Goal: Information Seeking & Learning: Learn about a topic

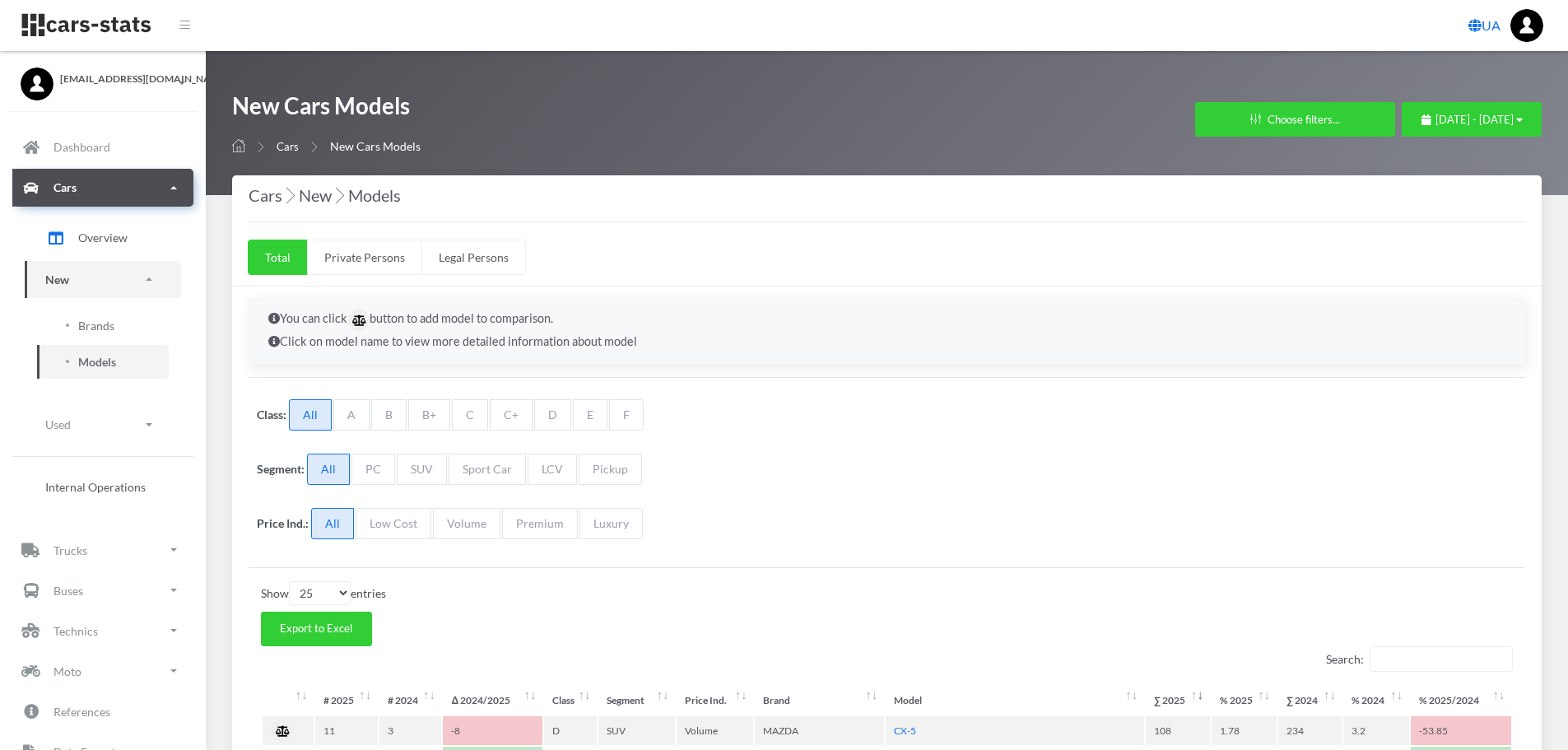
select select "25"
select select "MAZDA"
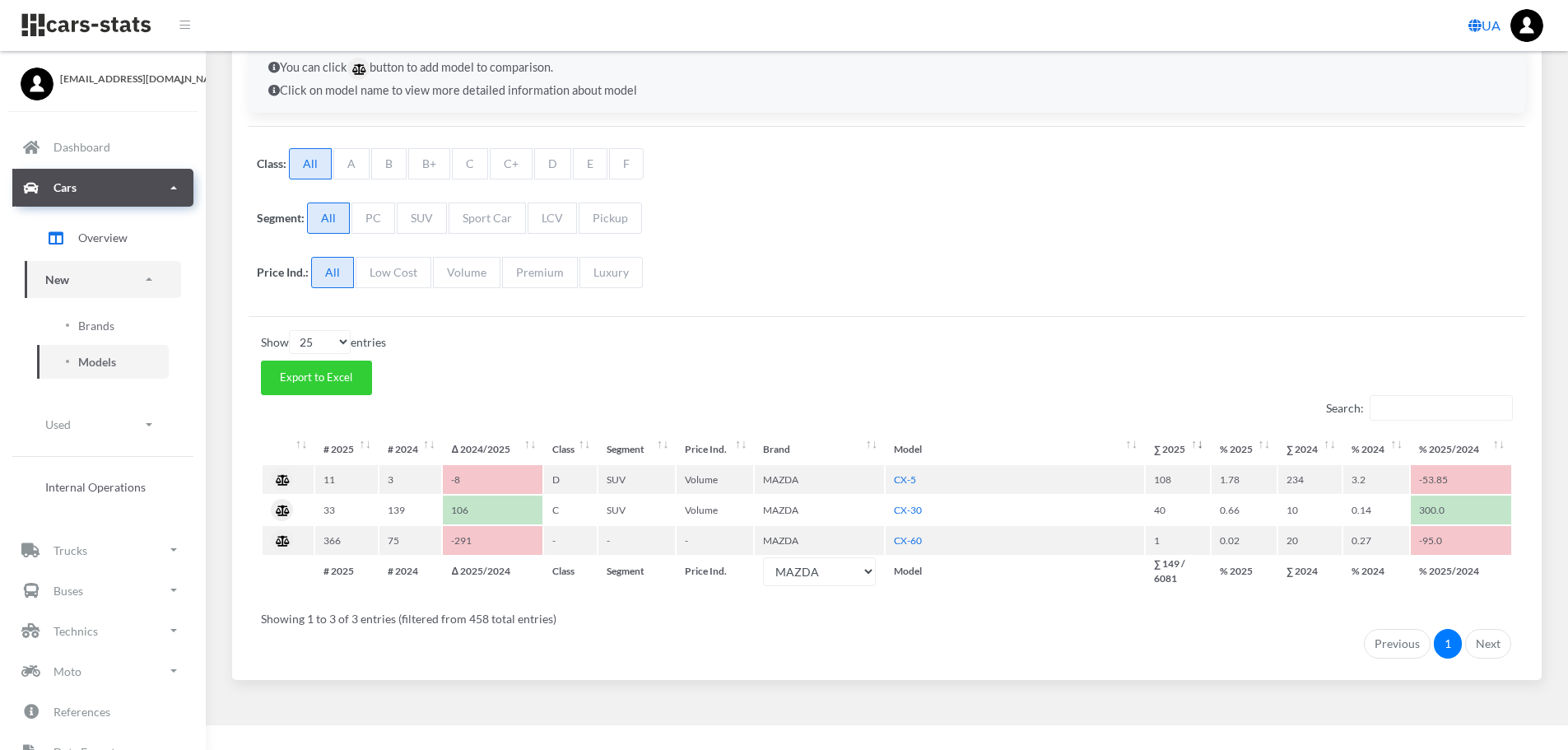
scroll to position [12, 12]
click at [89, 313] on link "Brands" at bounding box center [103, 325] width 132 height 34
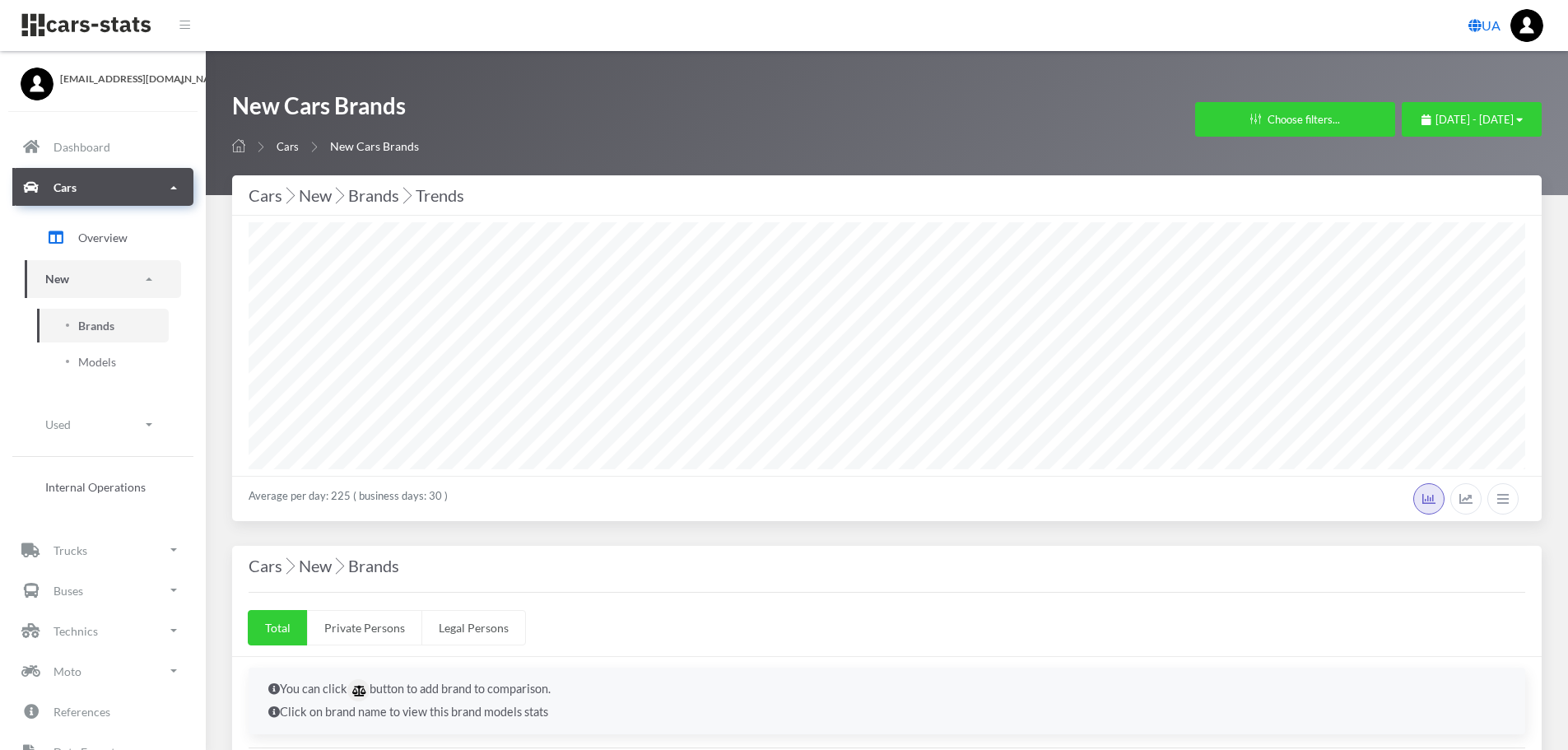
select select "25"
click at [1475, 116] on span "July 1, 2025 - July 31, 2025" at bounding box center [1474, 119] width 79 height 13
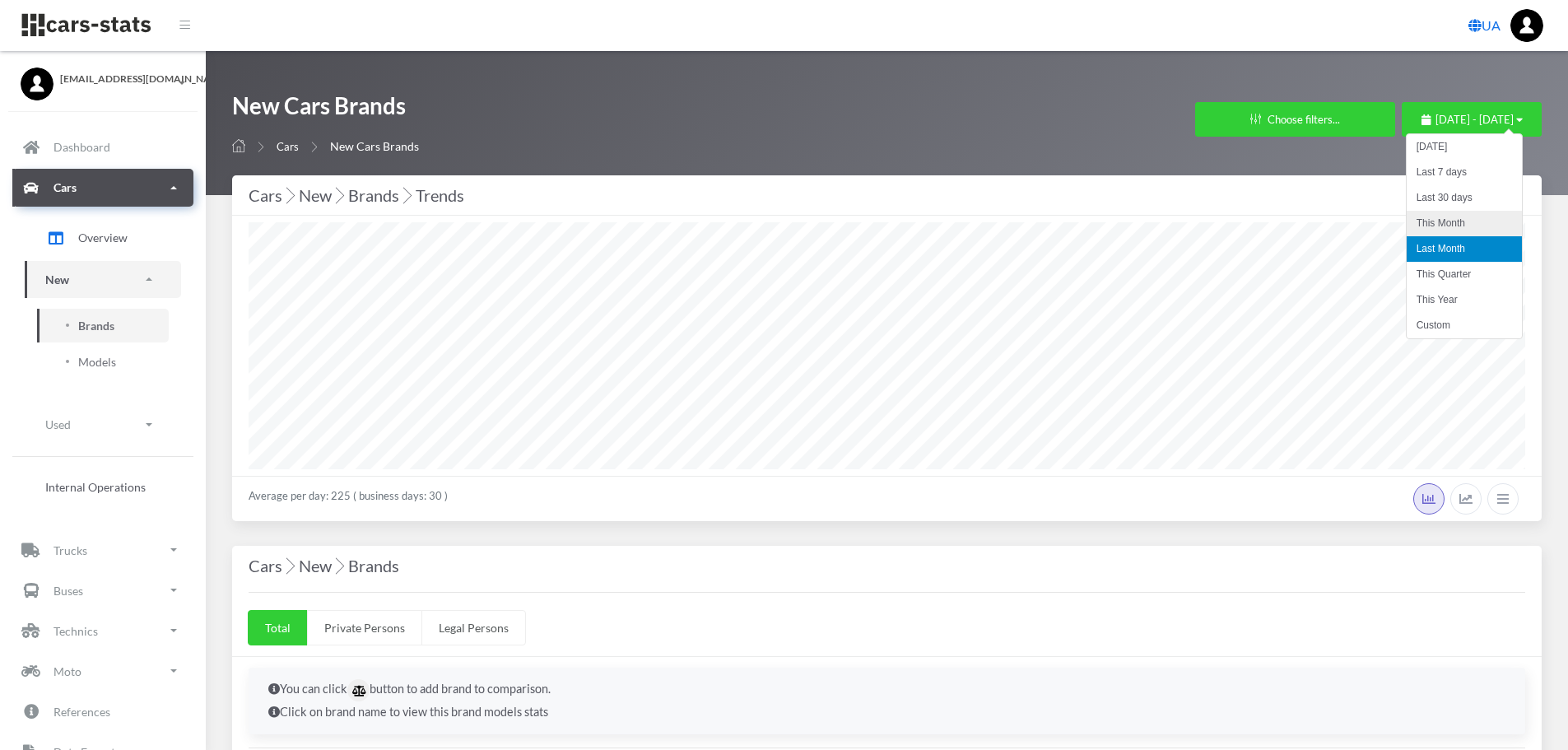
click at [1448, 230] on li "This Month" at bounding box center [1464, 224] width 115 height 26
select select "25"
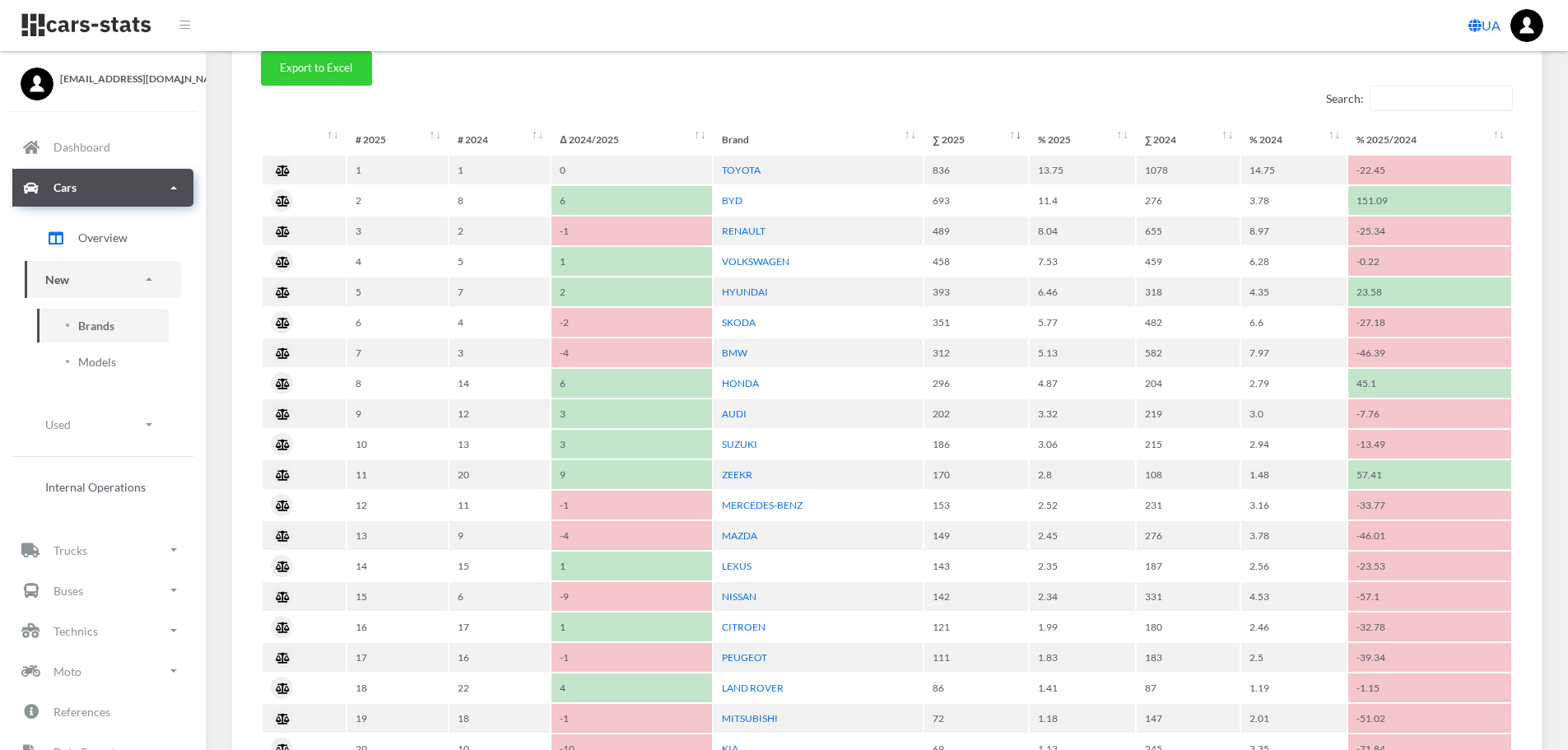
scroll to position [824, 0]
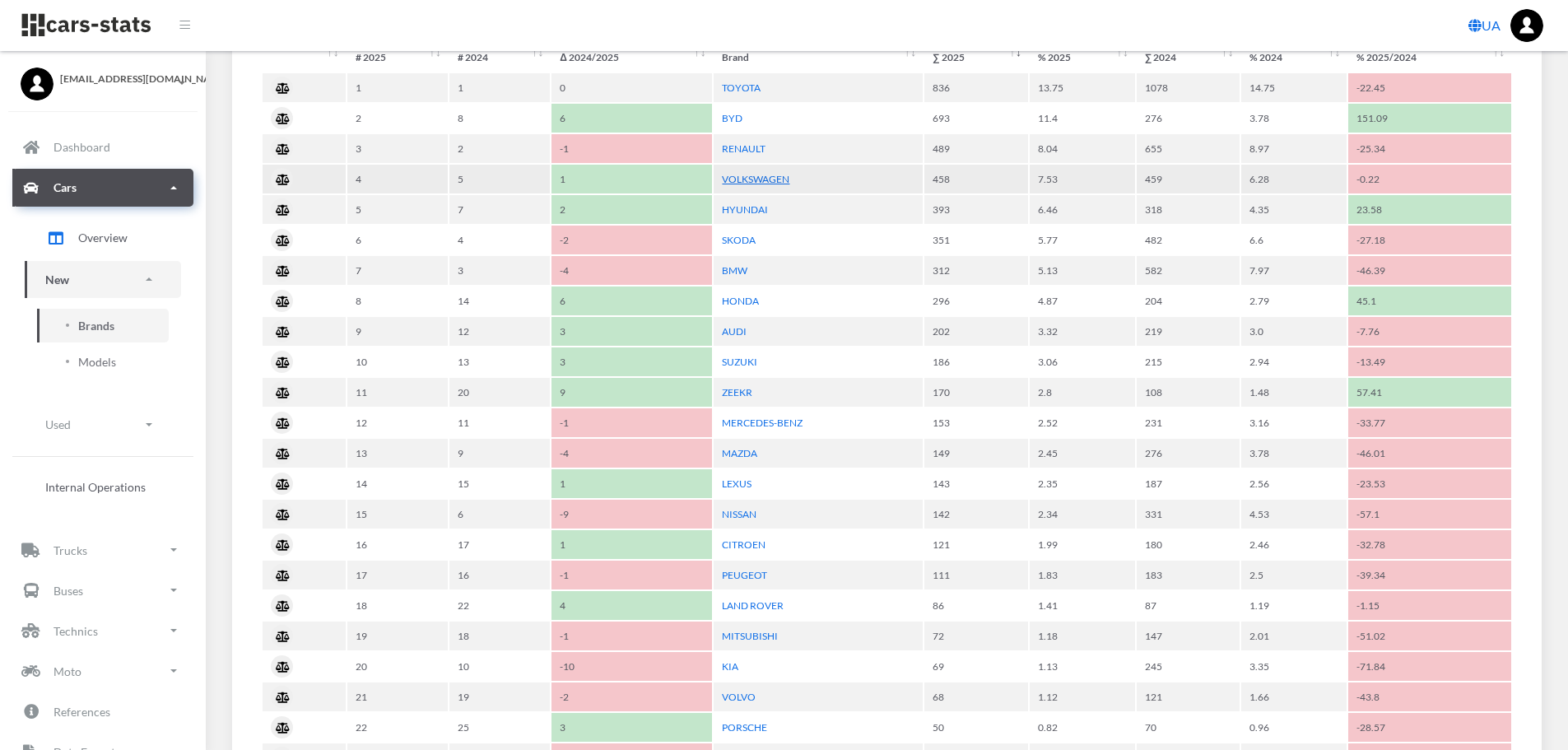
click at [775, 184] on link "VOLKSWAGEN" at bounding box center [756, 179] width 68 height 12
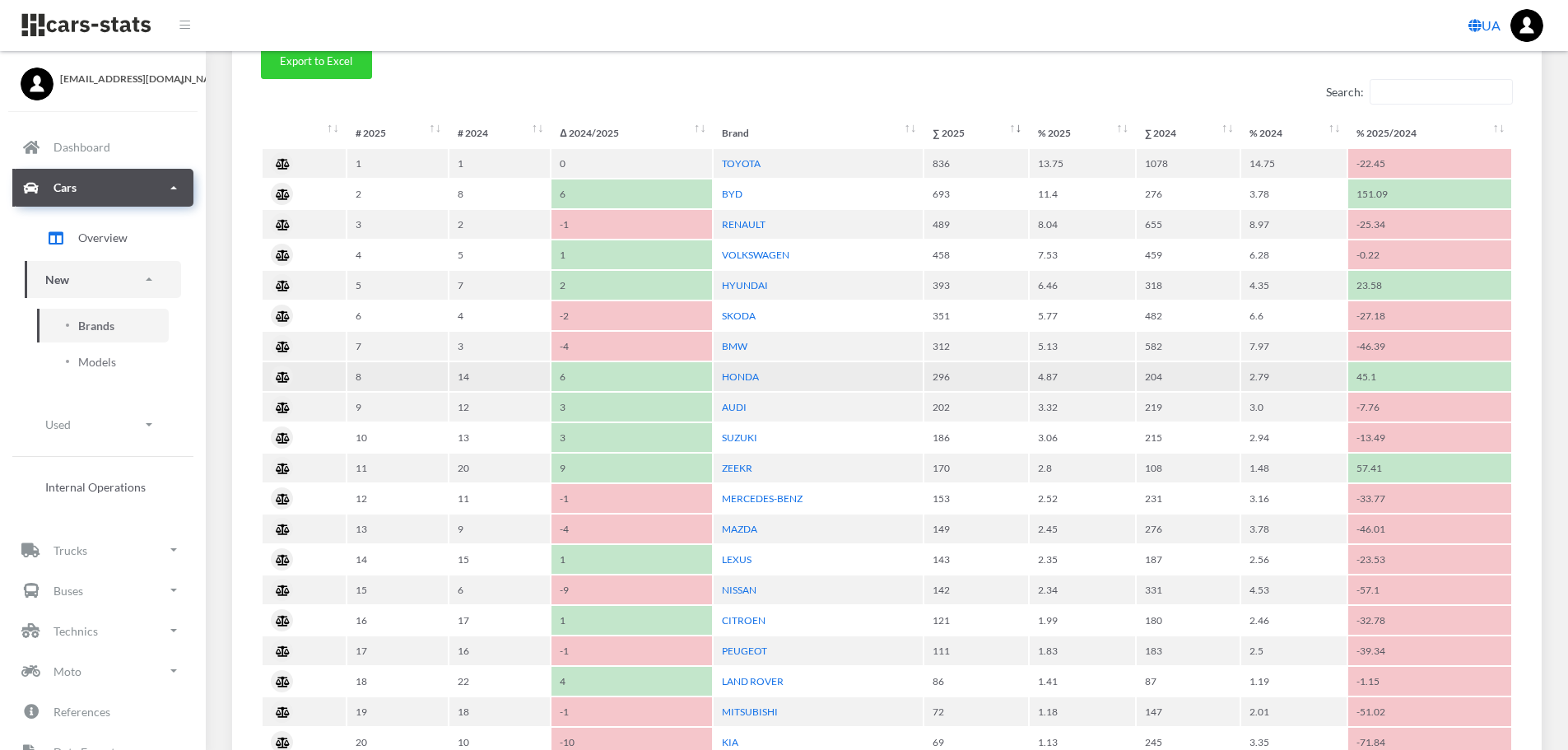
scroll to position [659, 0]
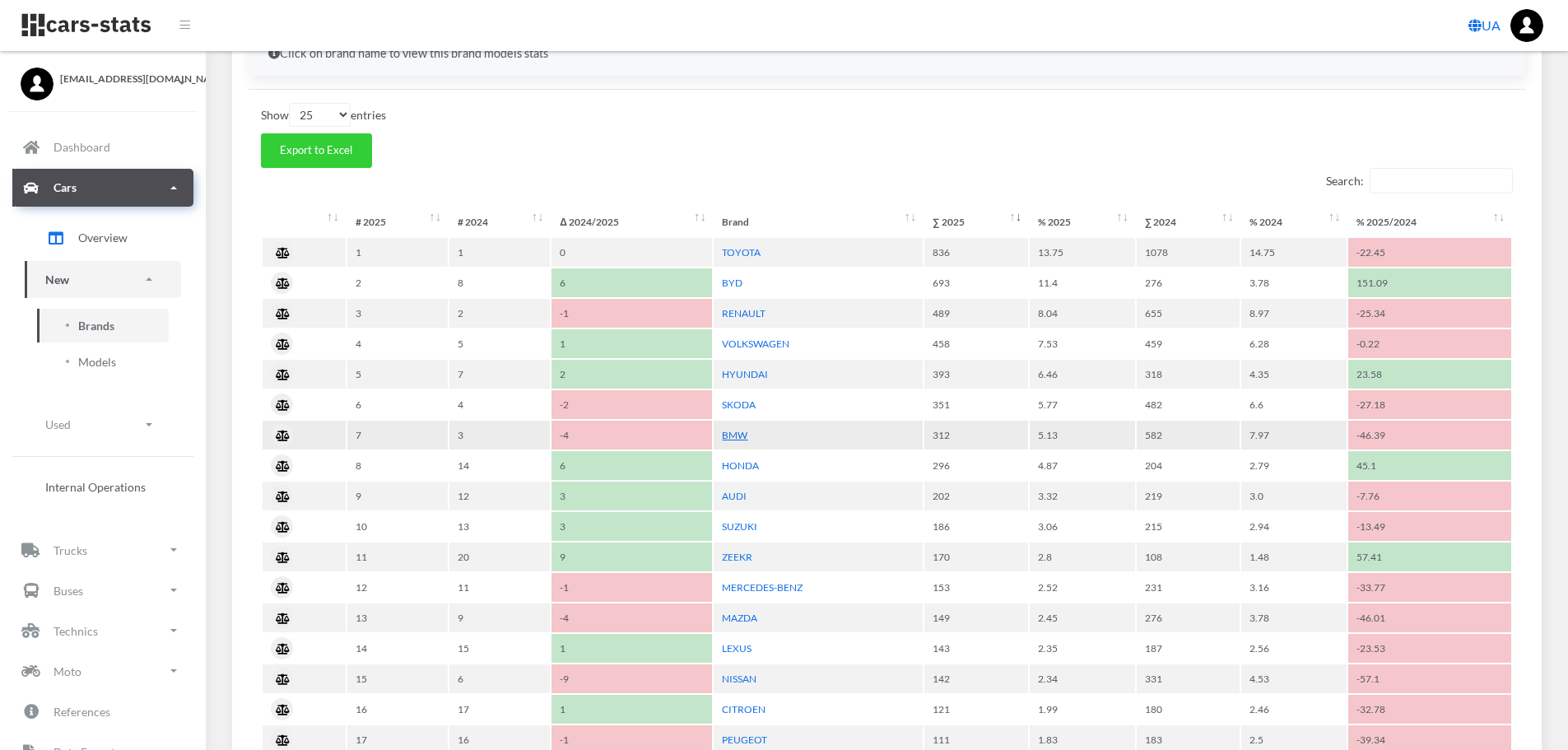
click at [740, 433] on link "BMW" at bounding box center [735, 435] width 26 height 12
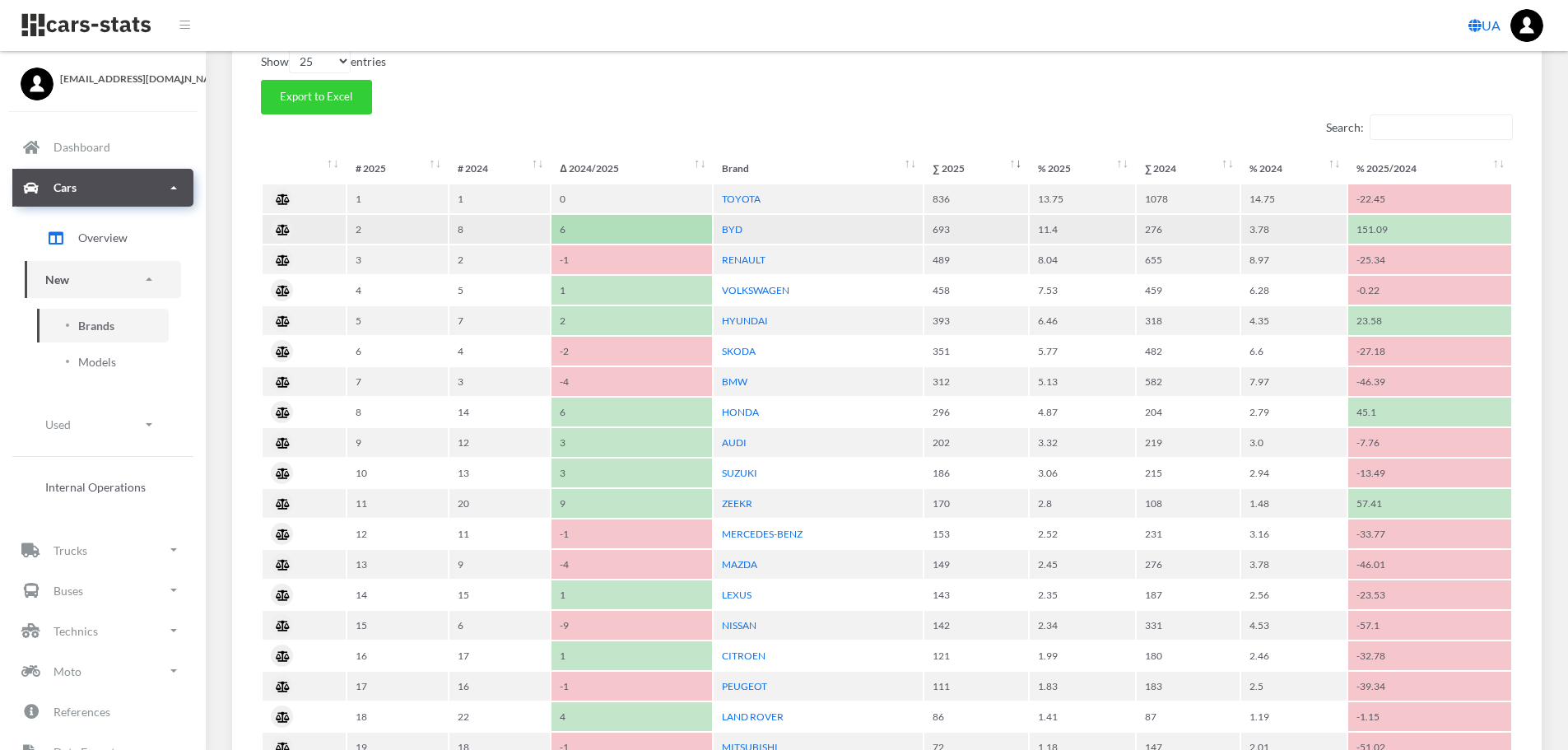
scroll to position [741, 0]
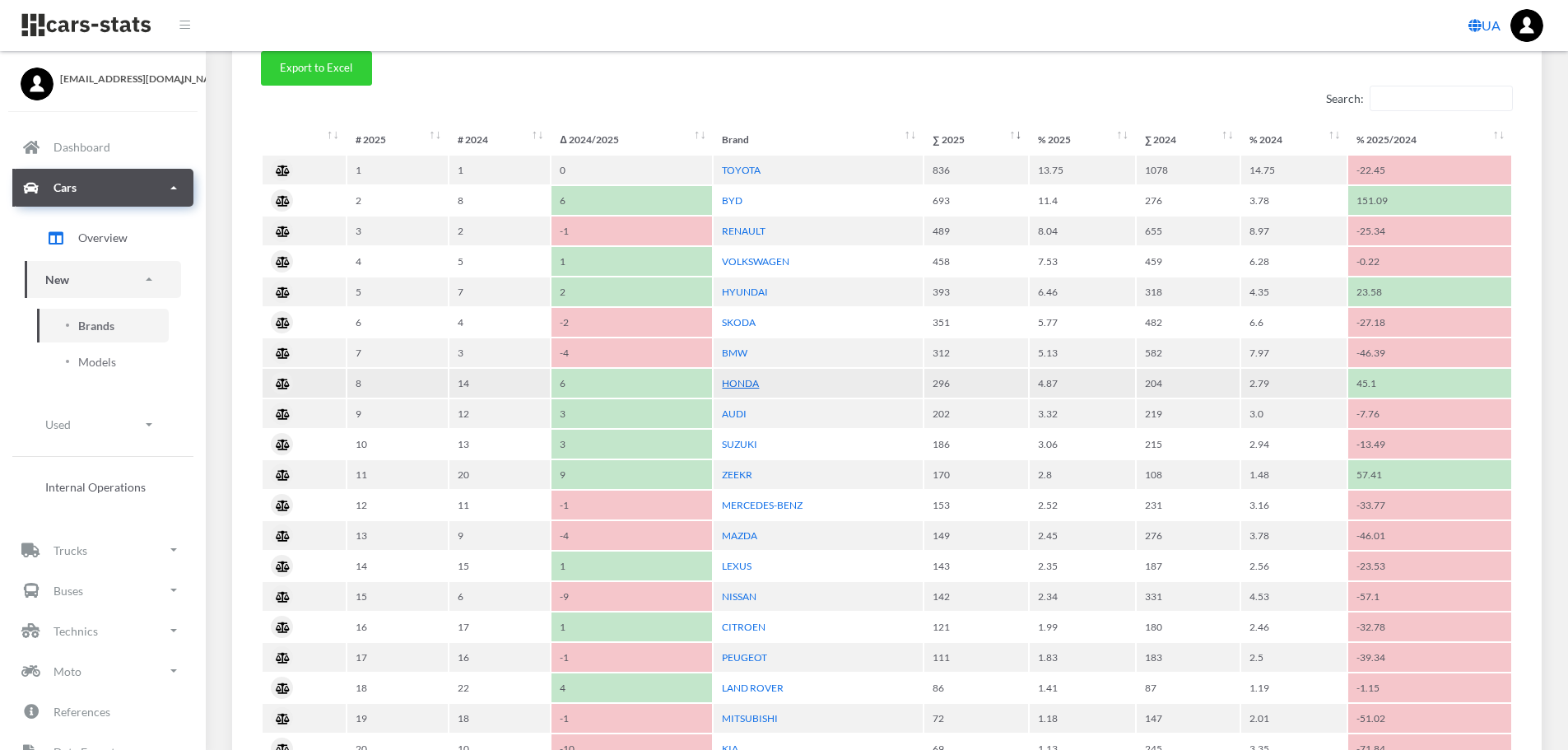
click at [741, 379] on link "HONDA" at bounding box center [741, 383] width 37 height 12
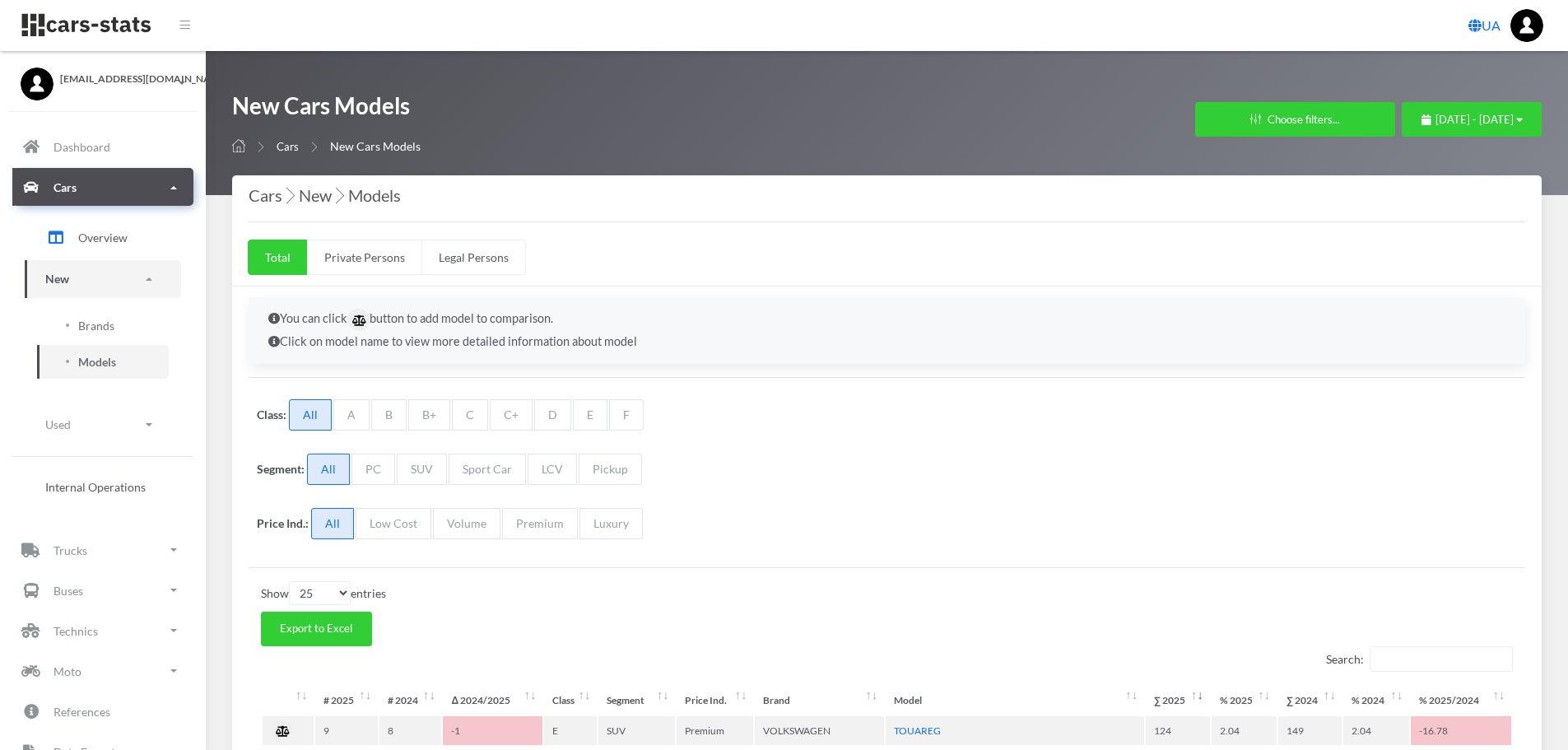
select select "25"
select select "VOLKSWAGEN"
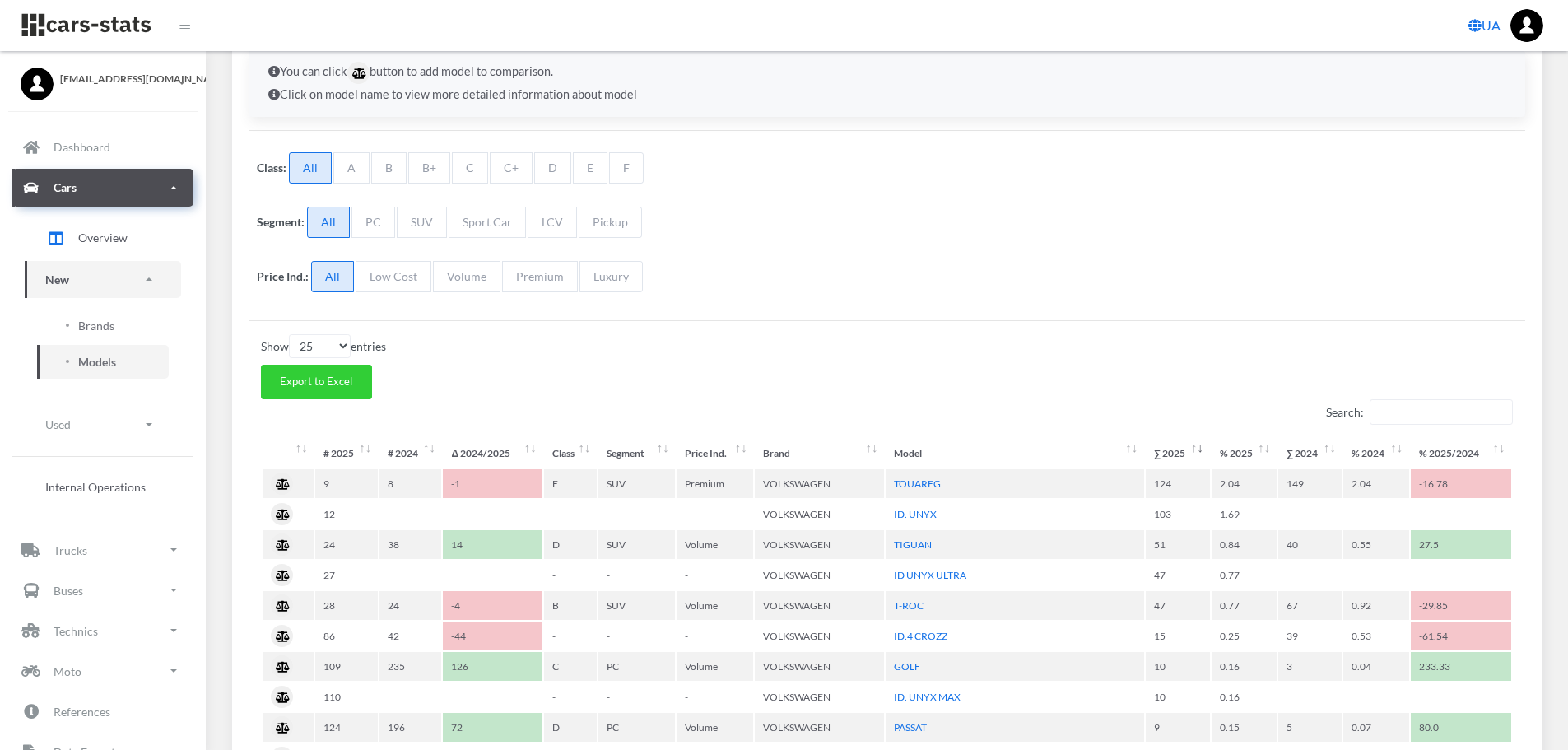
scroll to position [329, 0]
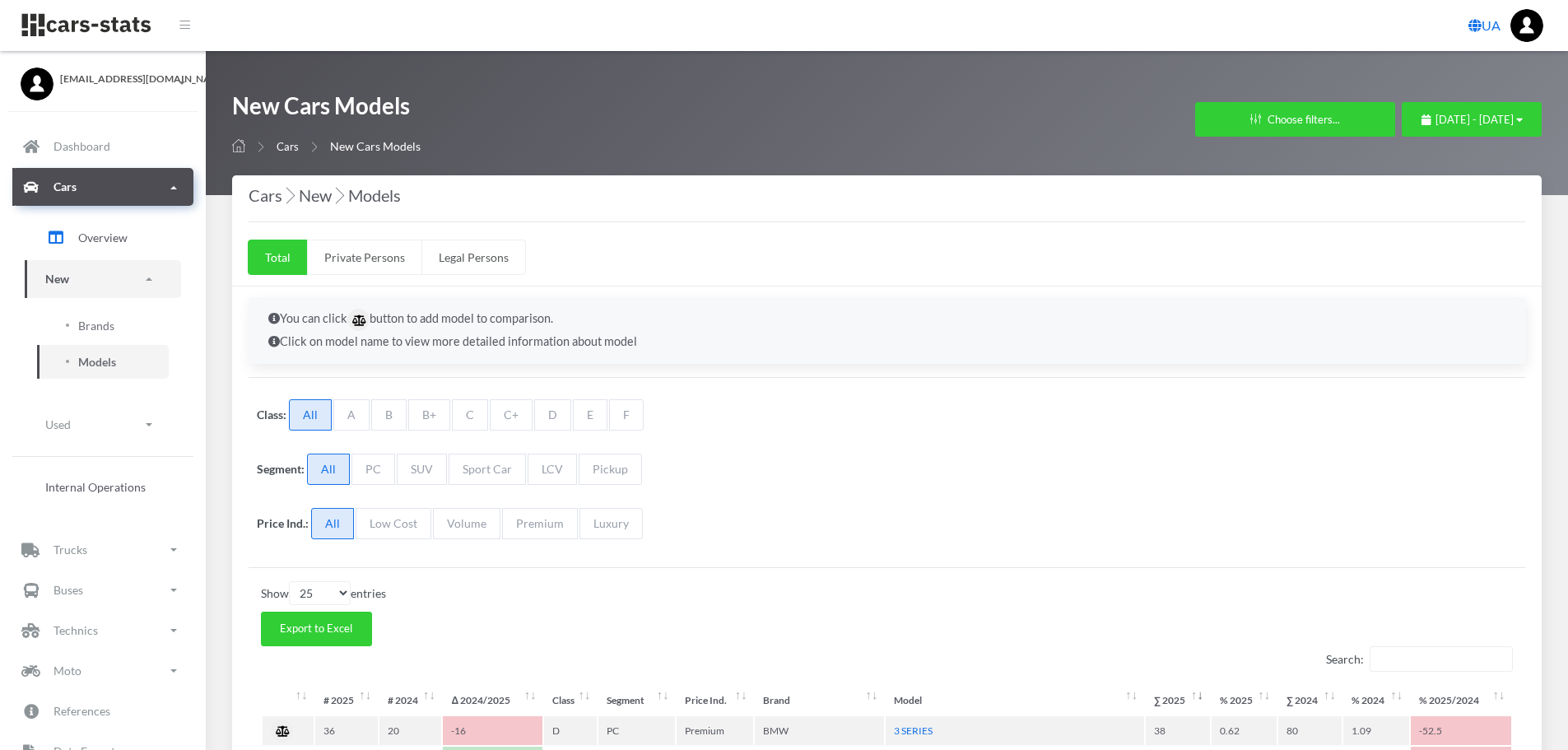
select select "25"
select select "BMW"
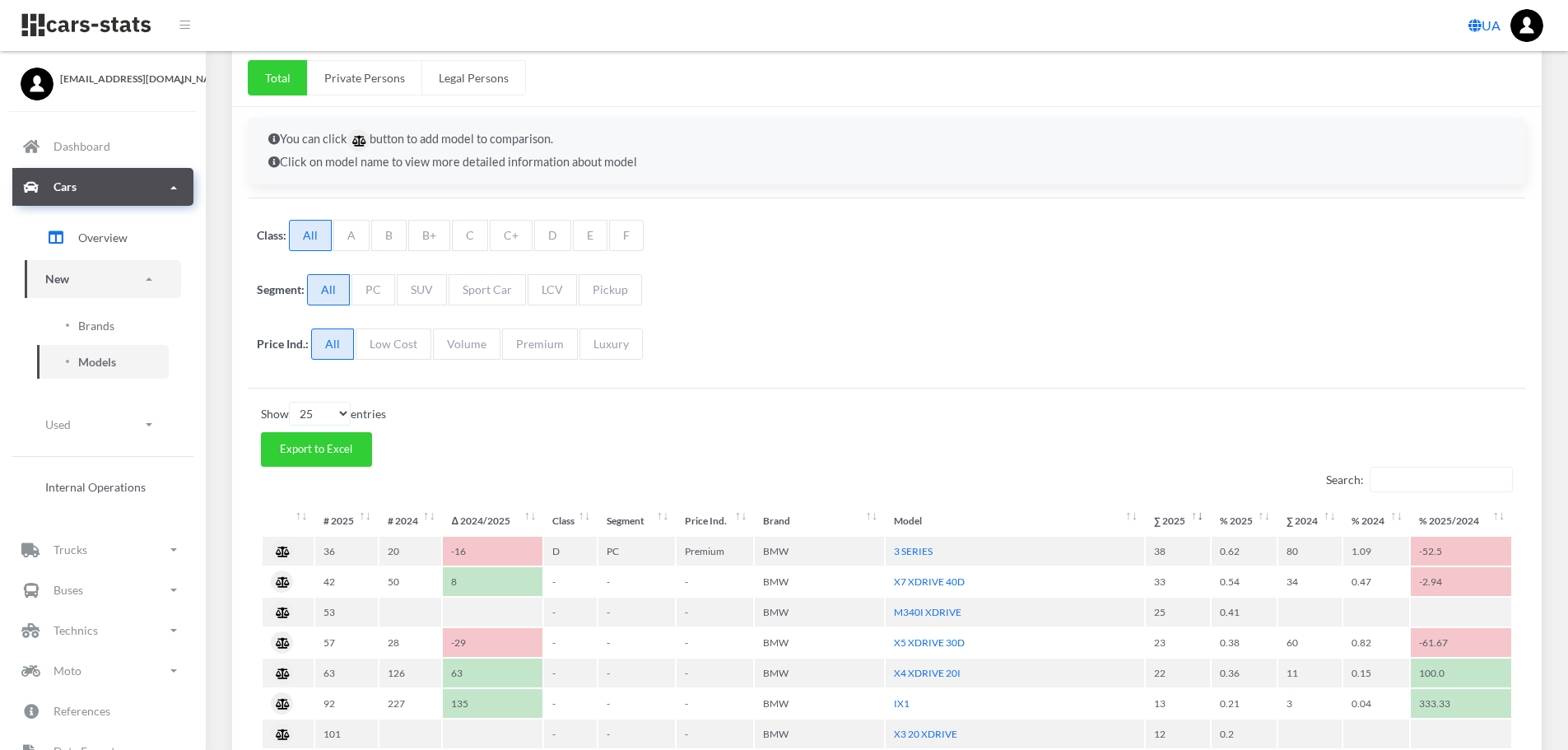
scroll to position [247, 0]
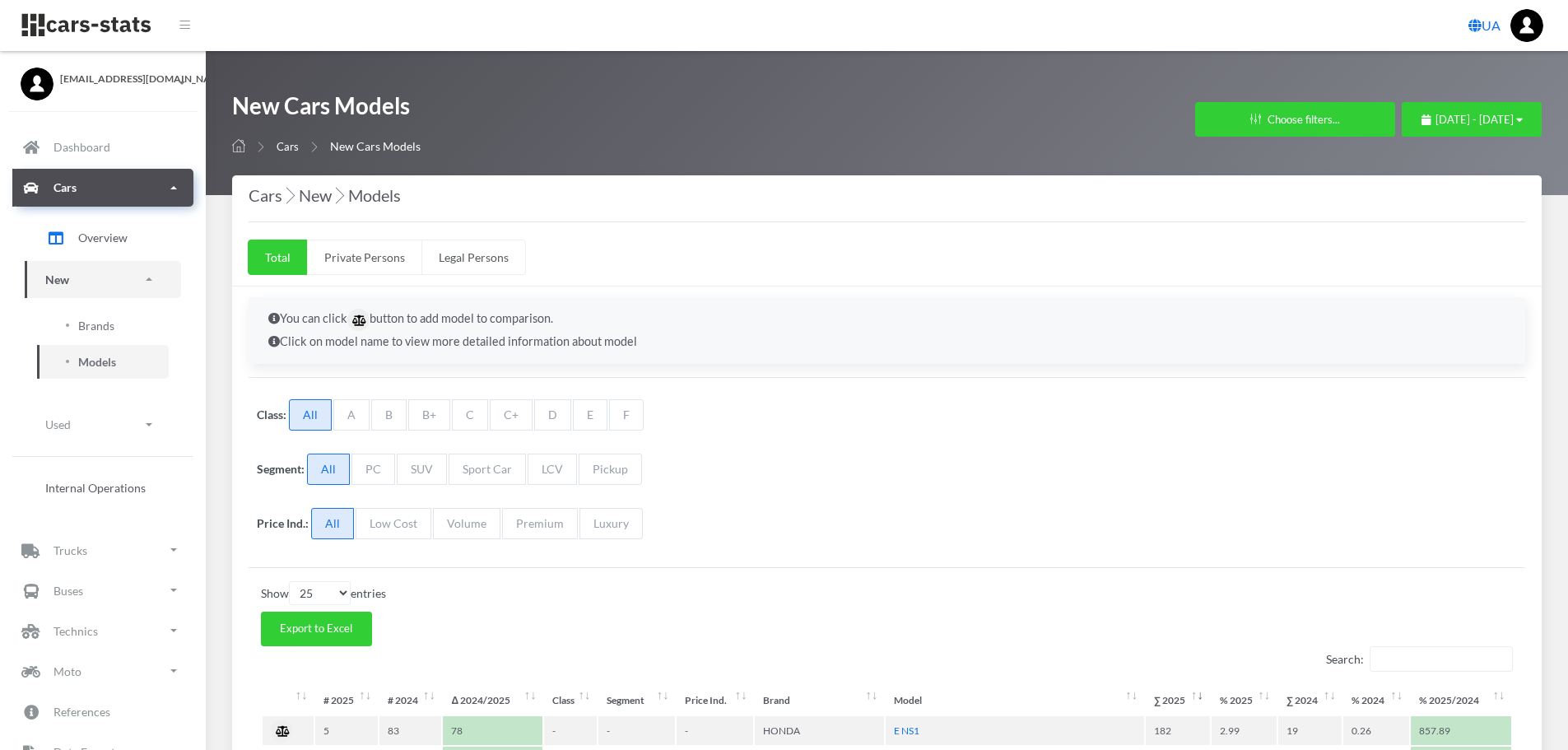
select select "25"
select select "HONDA"
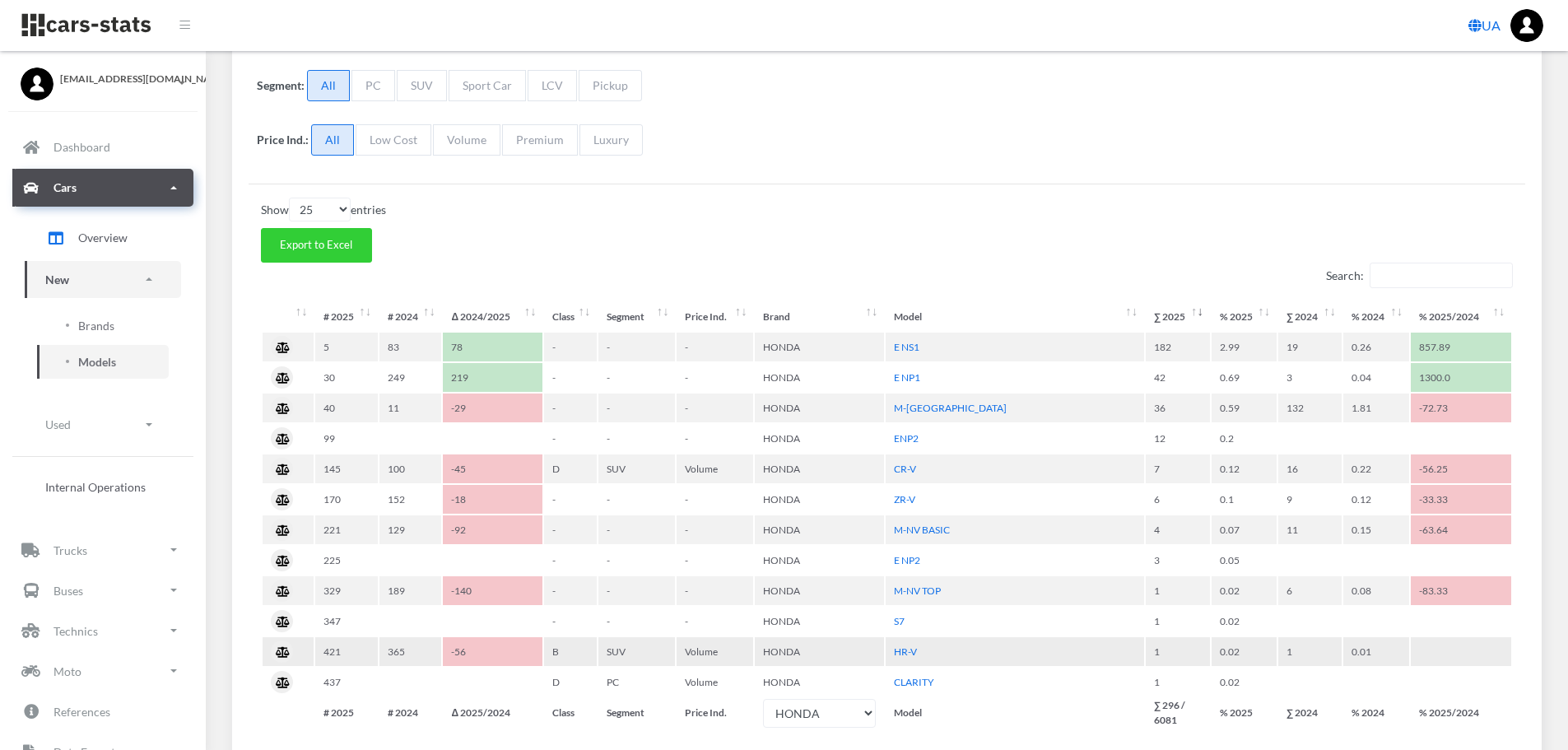
scroll to position [411, 0]
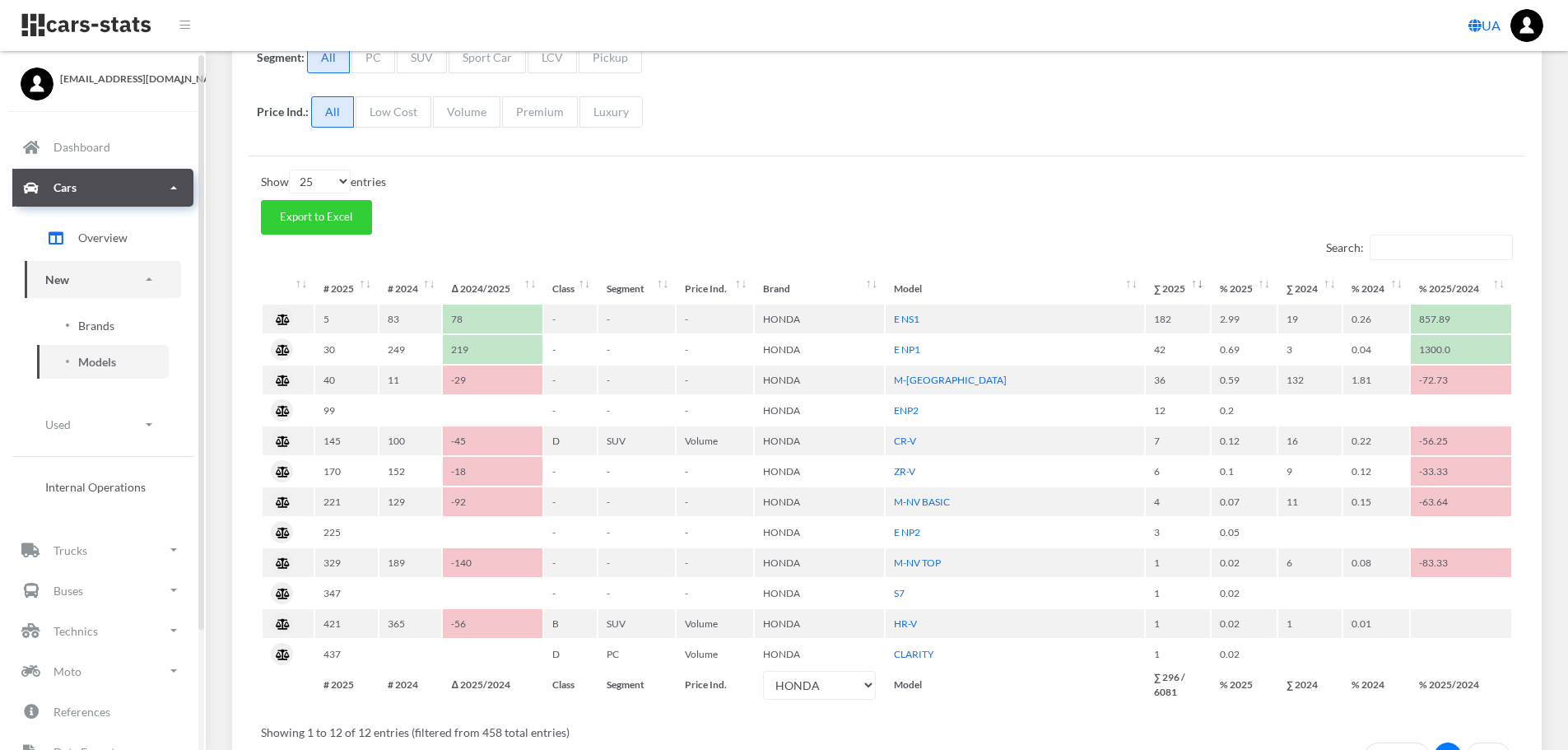
click at [89, 326] on span "Brands" at bounding box center [97, 325] width 36 height 17
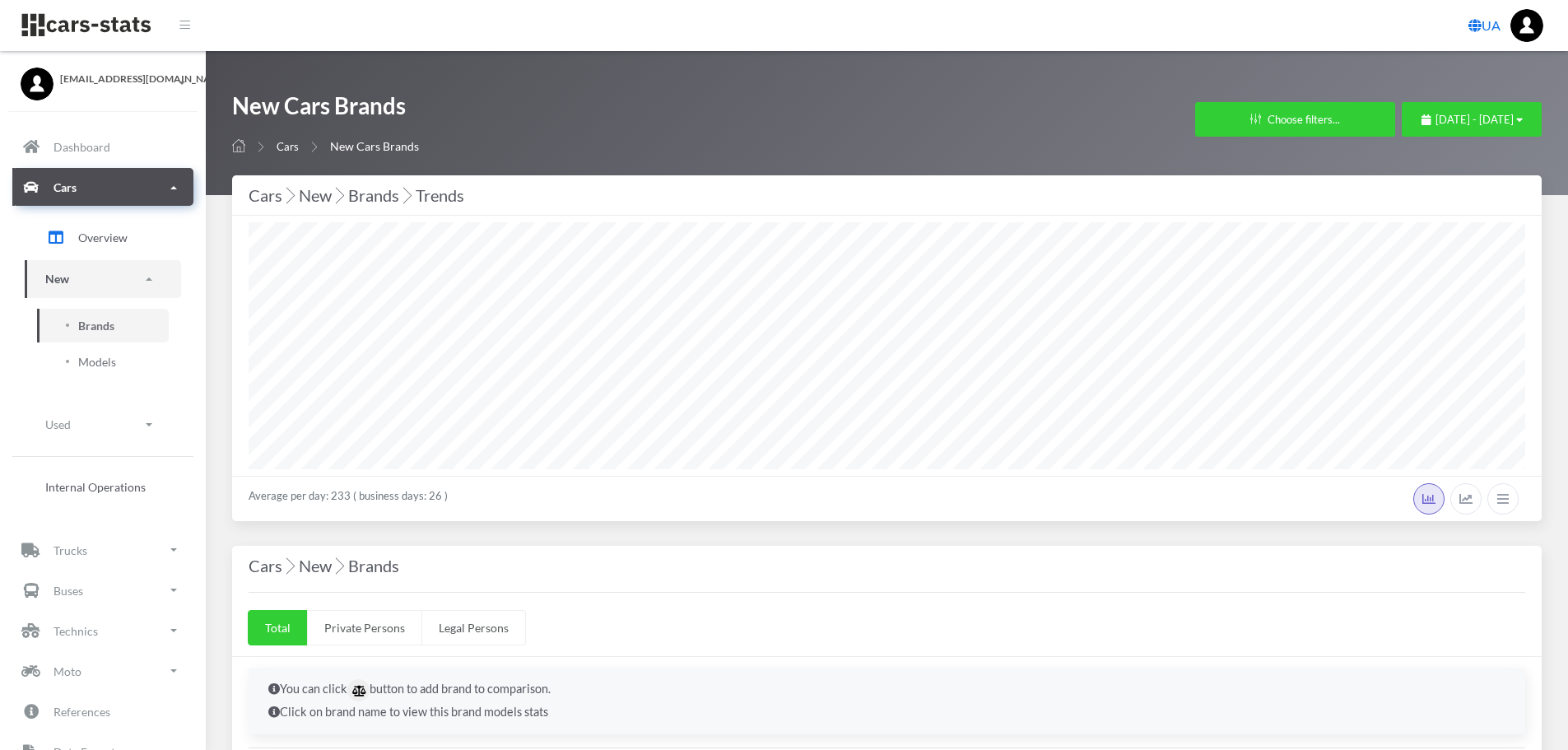
select select "25"
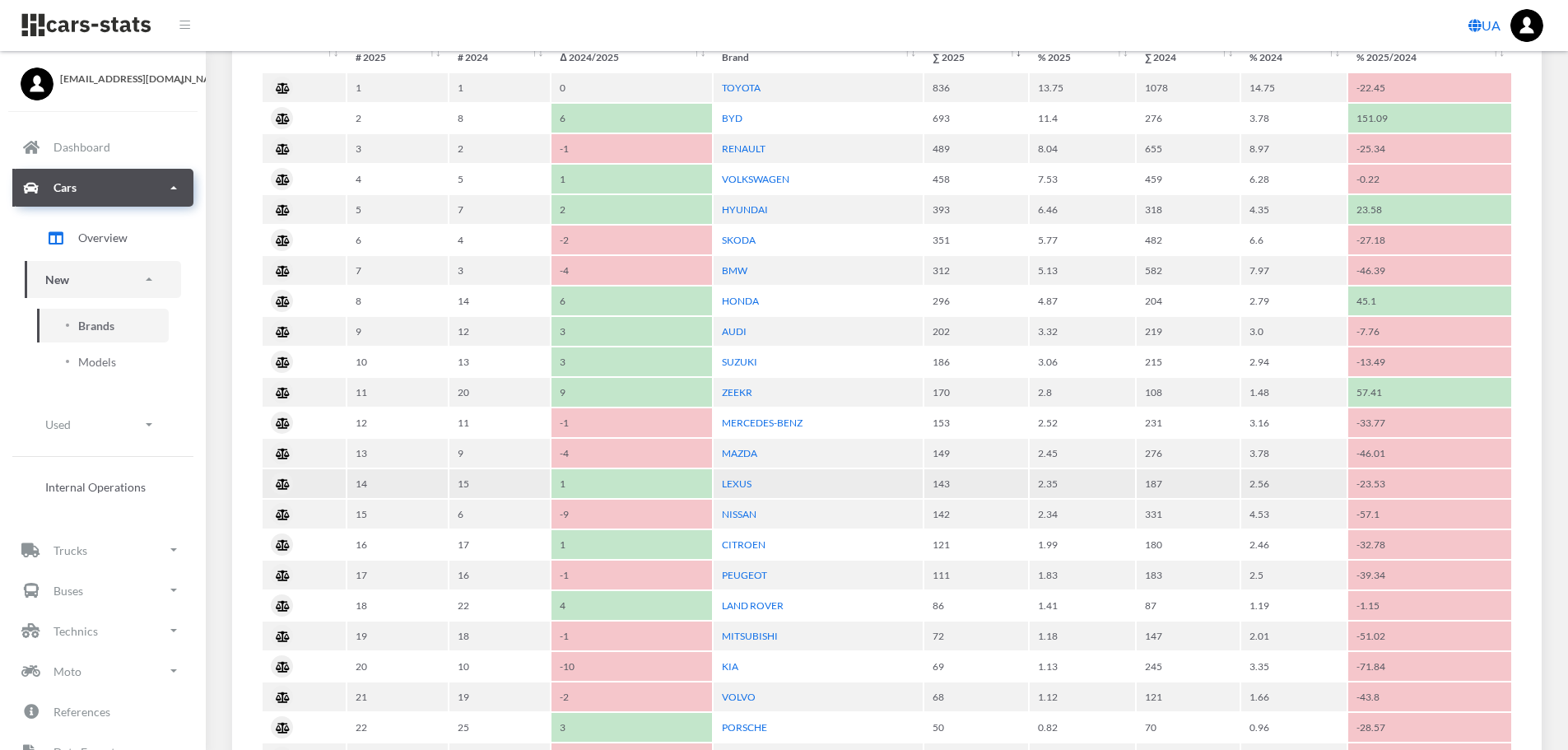
scroll to position [741, 0]
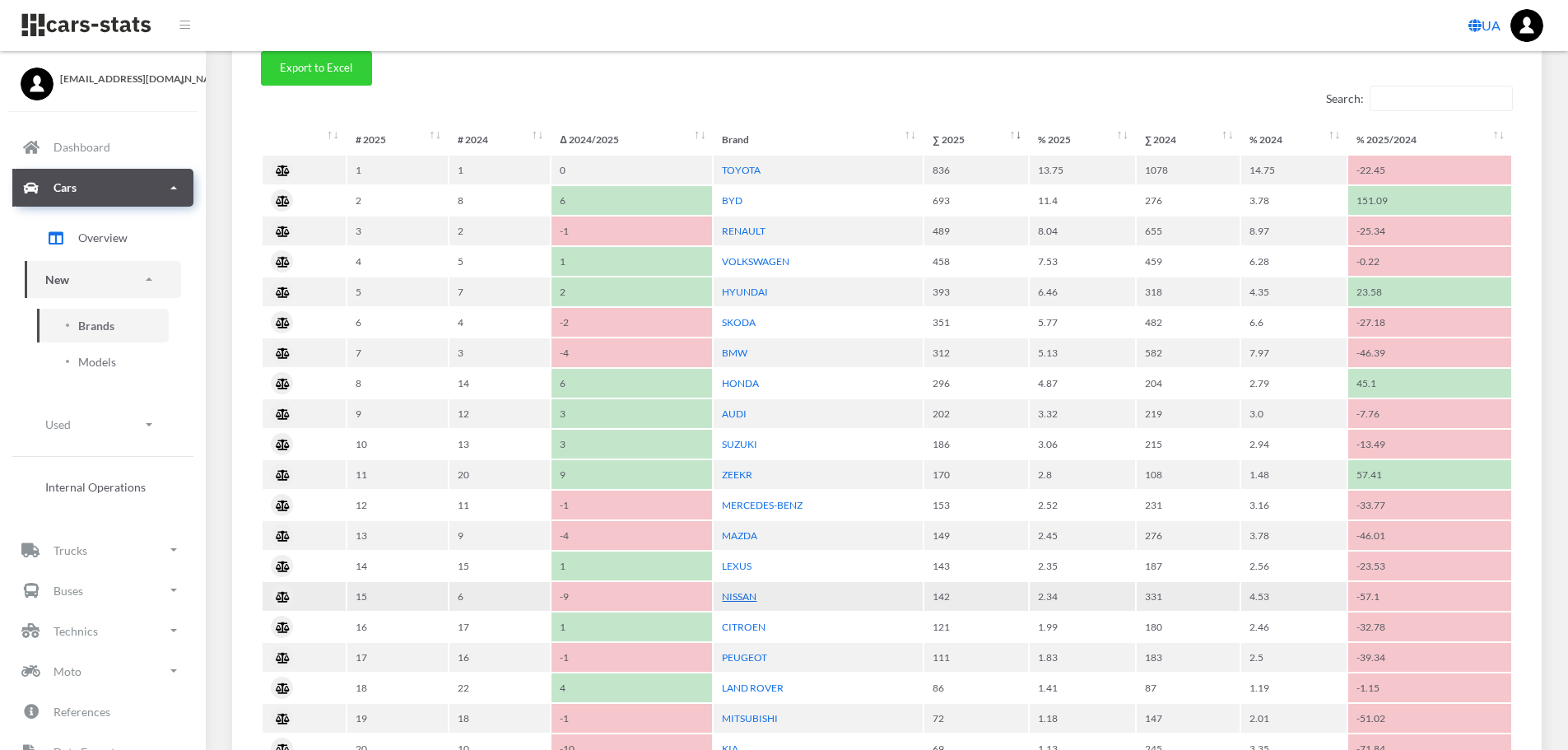
click at [735, 599] on link "NISSAN" at bounding box center [740, 596] width 35 height 12
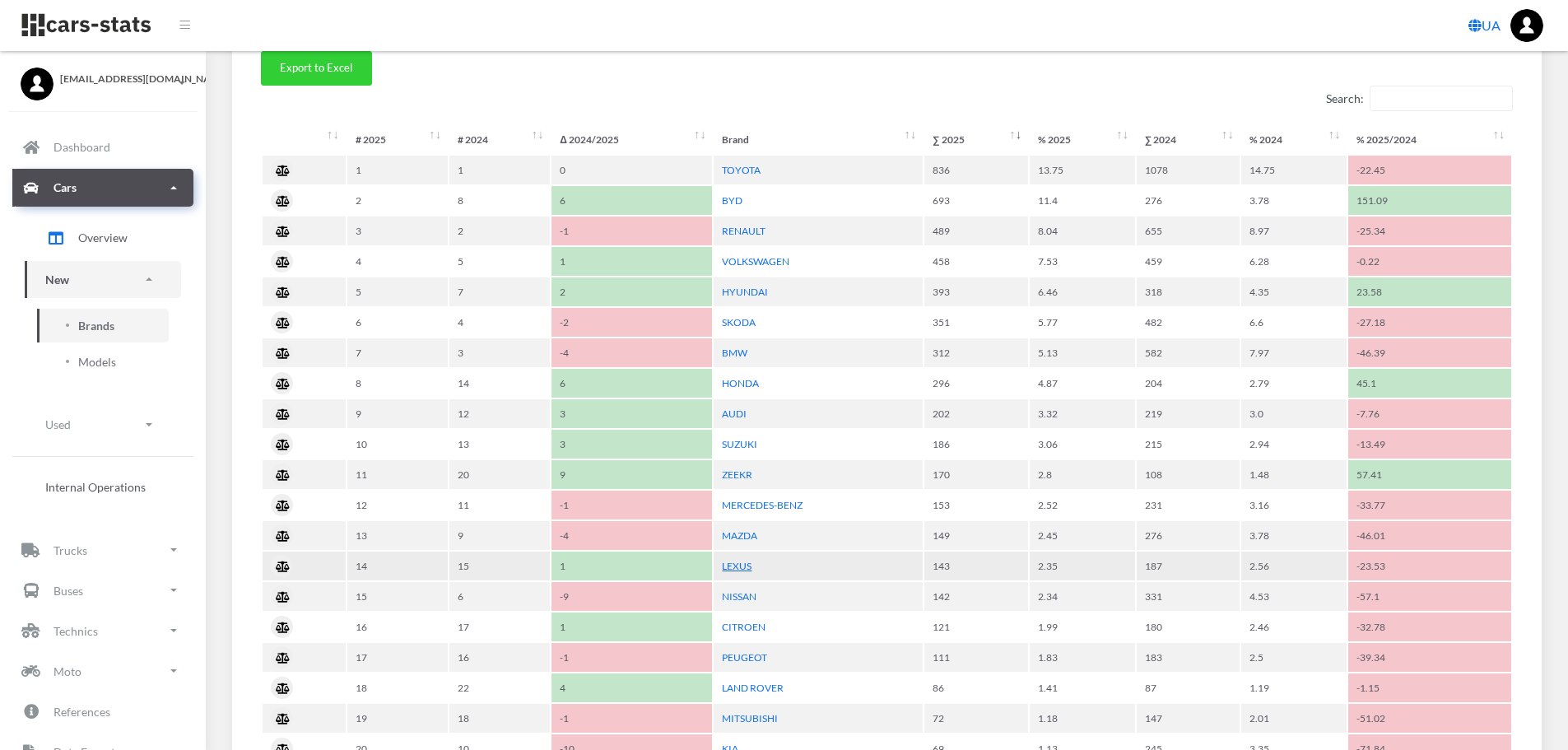
click at [740, 562] on link "LEXUS" at bounding box center [737, 566] width 30 height 12
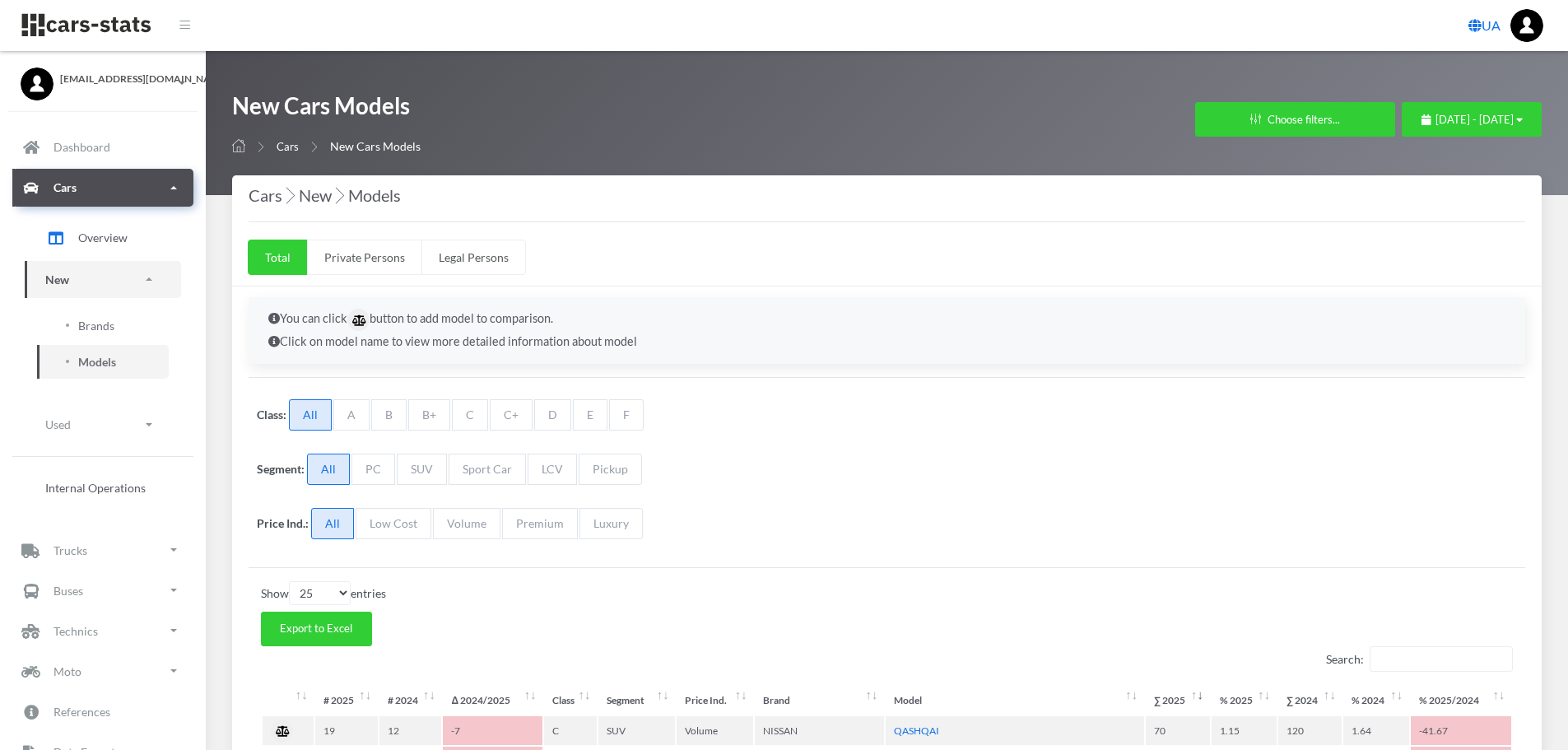
select select "25"
select select "NISSAN"
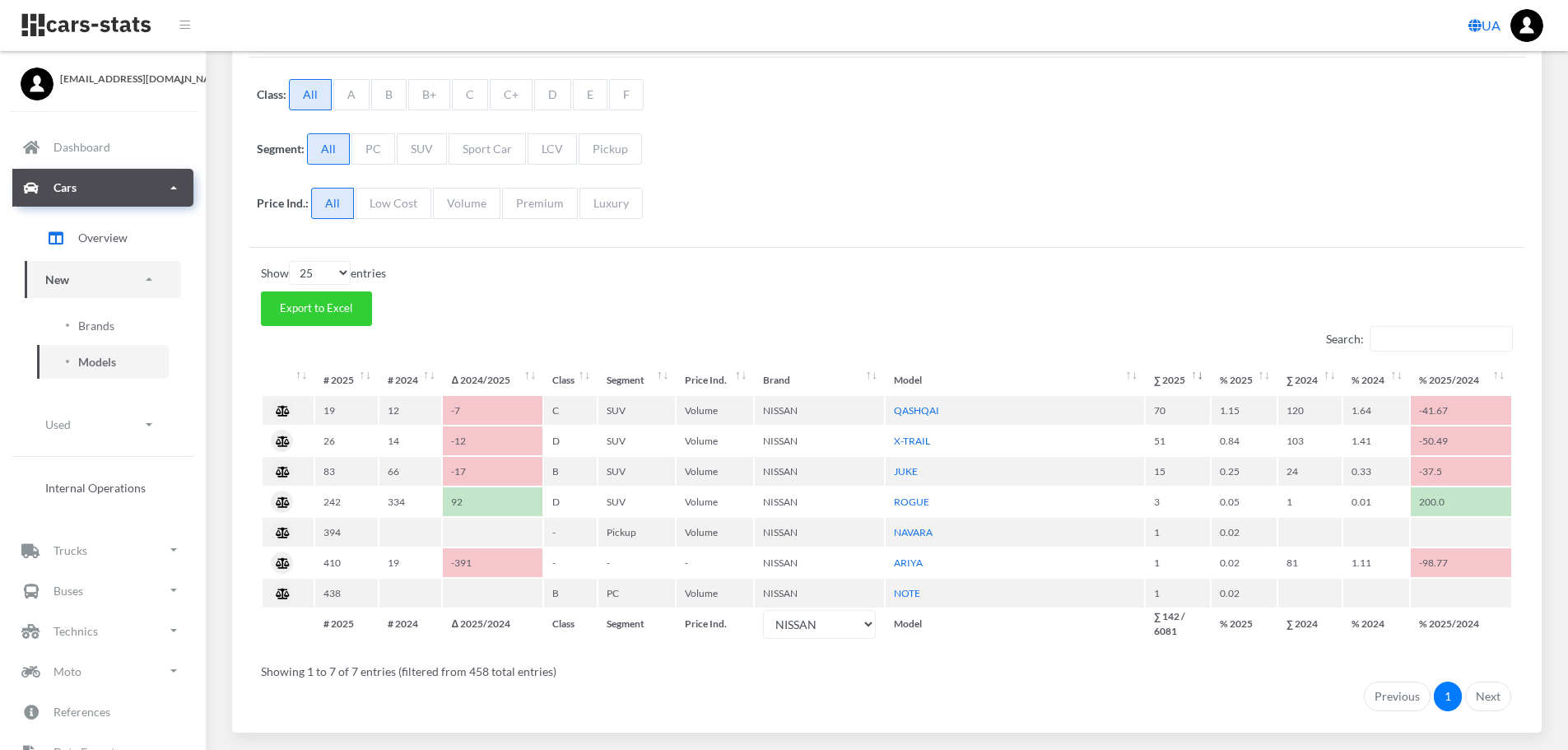
scroll to position [329, 0]
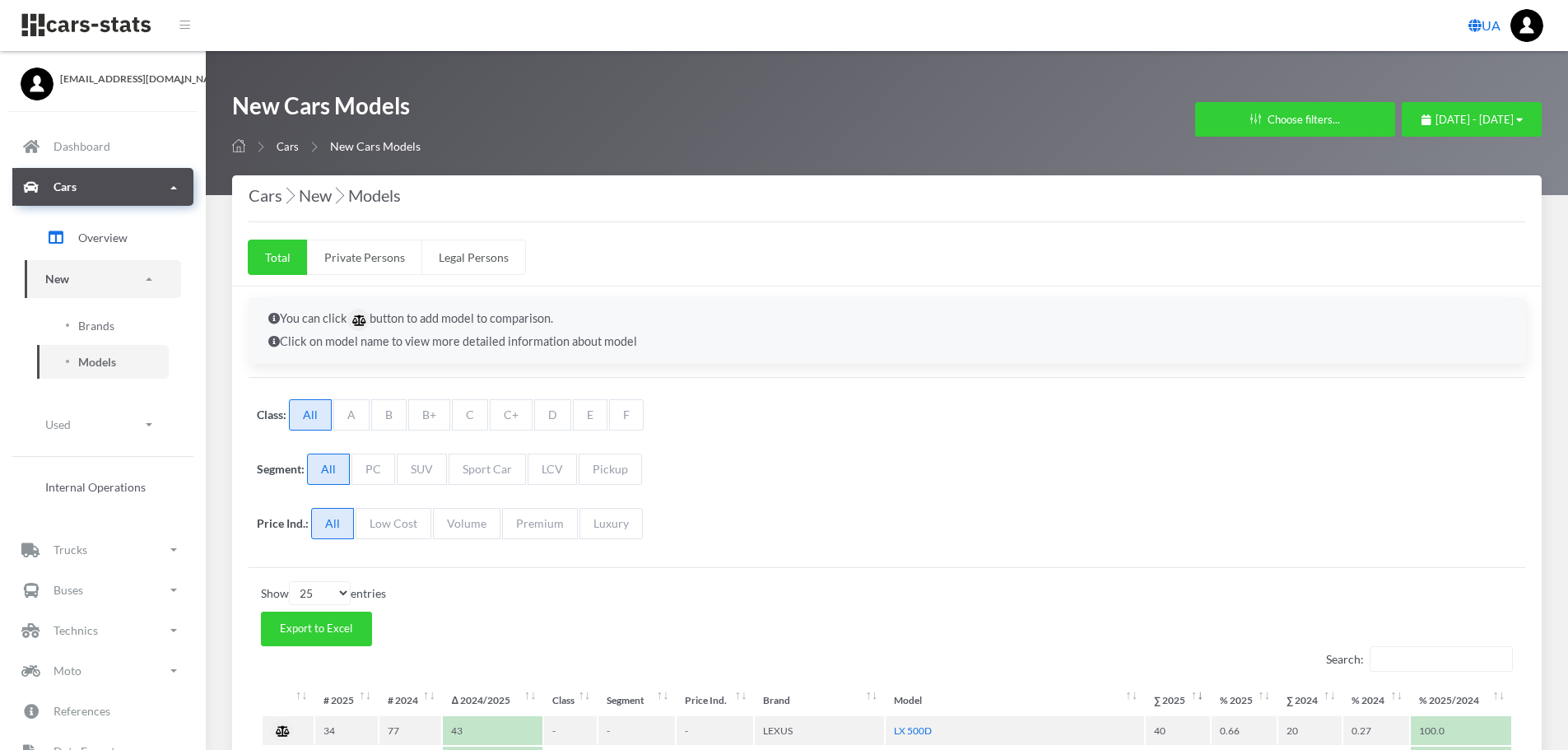
select select "25"
select select "LEXUS"
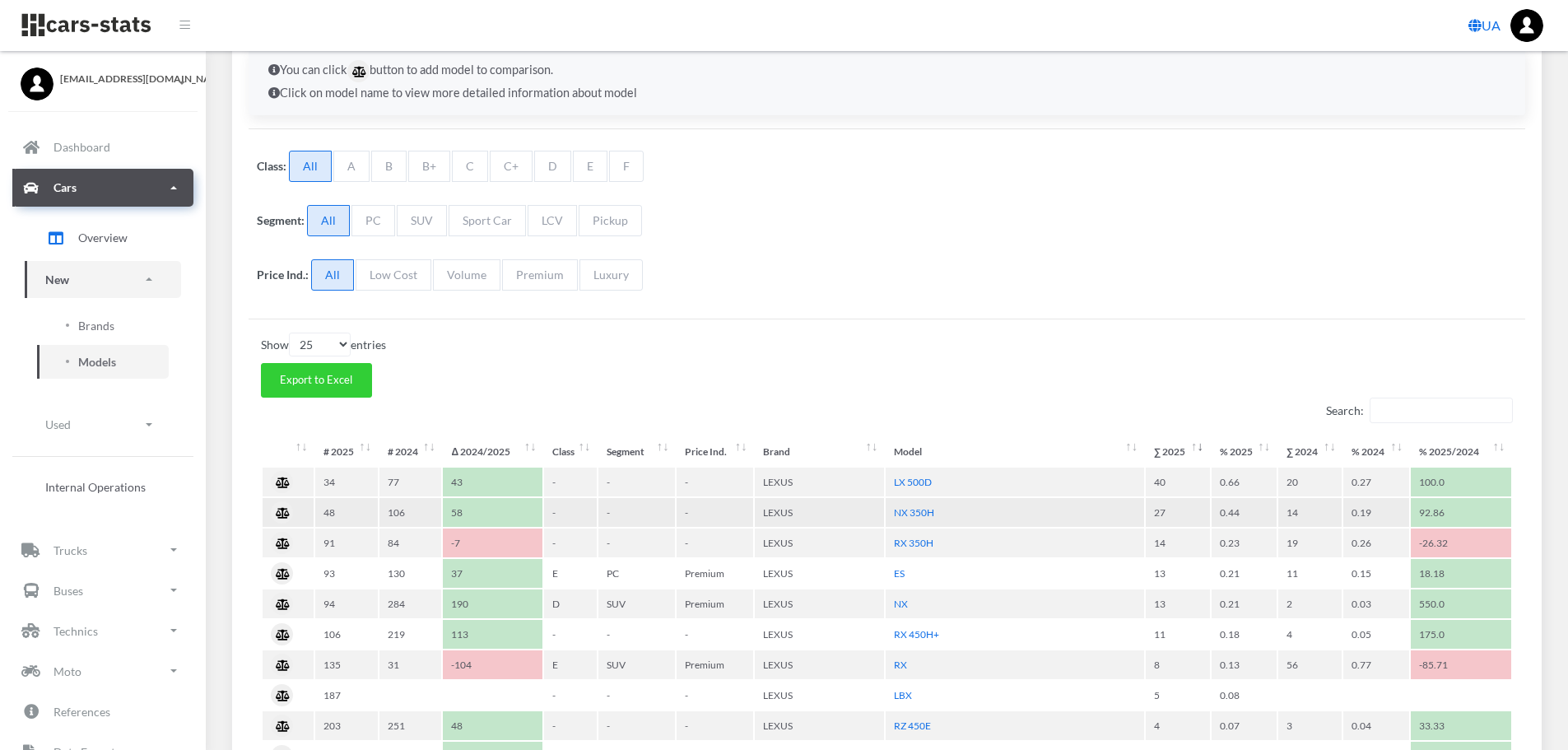
scroll to position [247, 0]
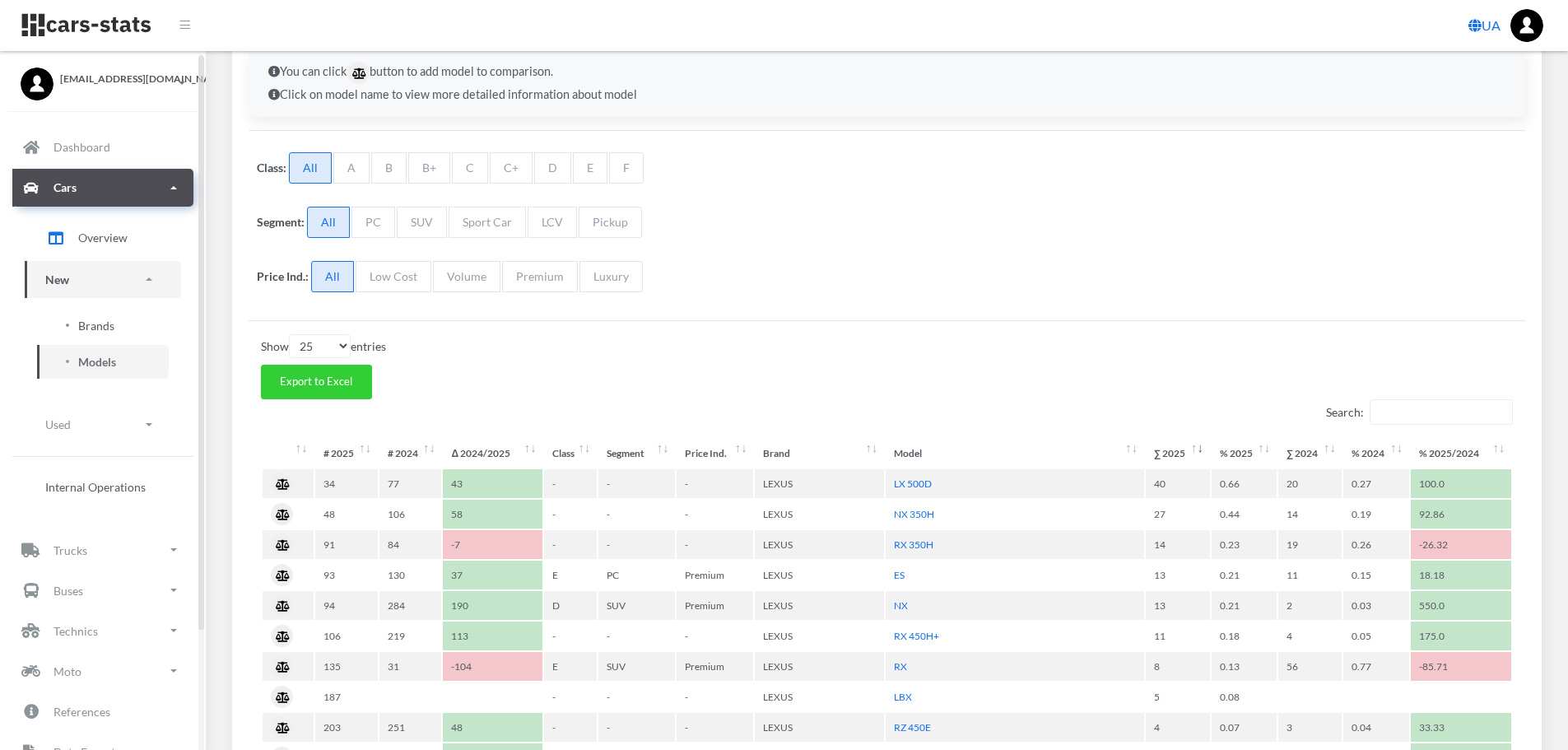
click at [111, 314] on link "Brands" at bounding box center [103, 325] width 132 height 34
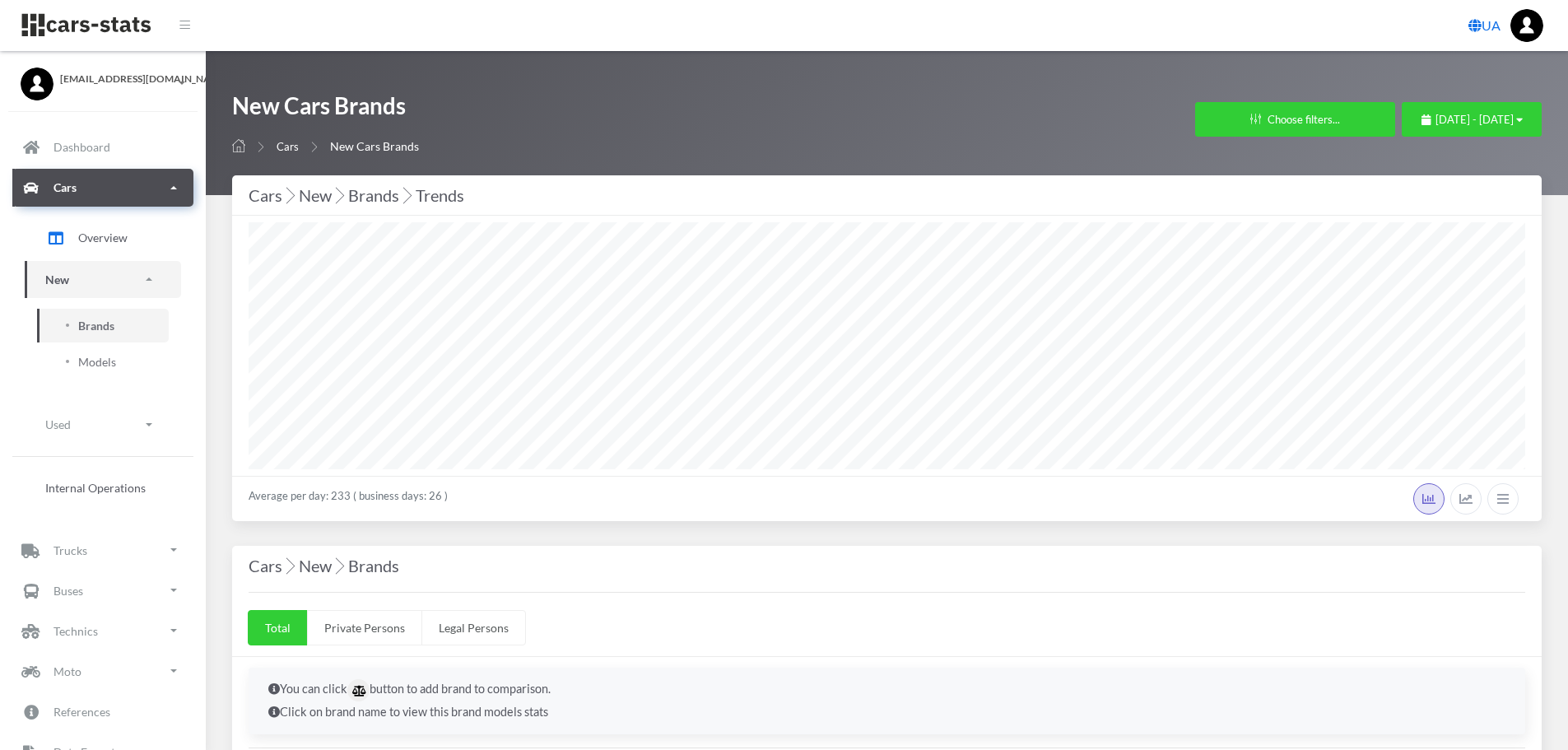
select select "25"
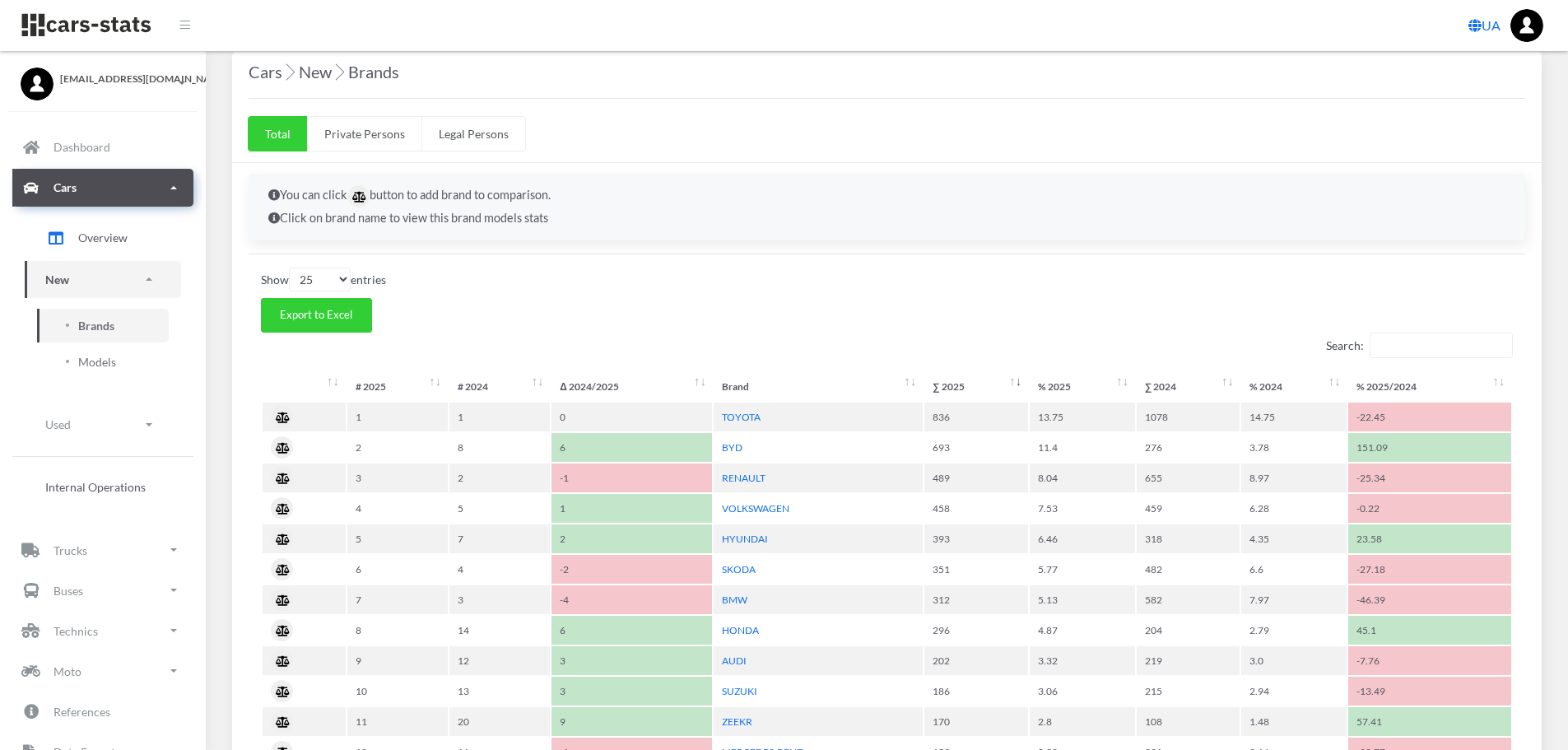
scroll to position [741, 0]
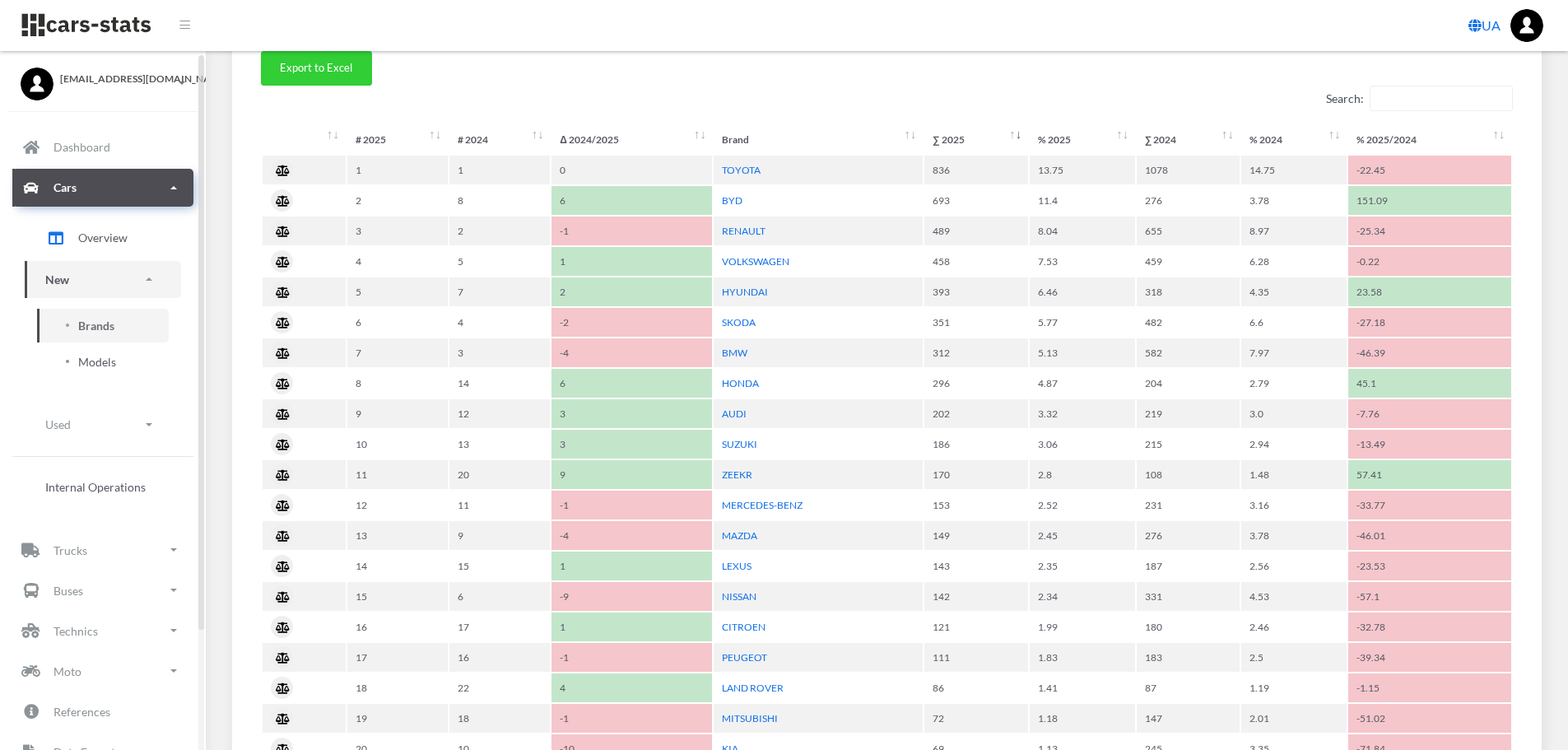
click at [81, 363] on span "Models" at bounding box center [98, 362] width 38 height 17
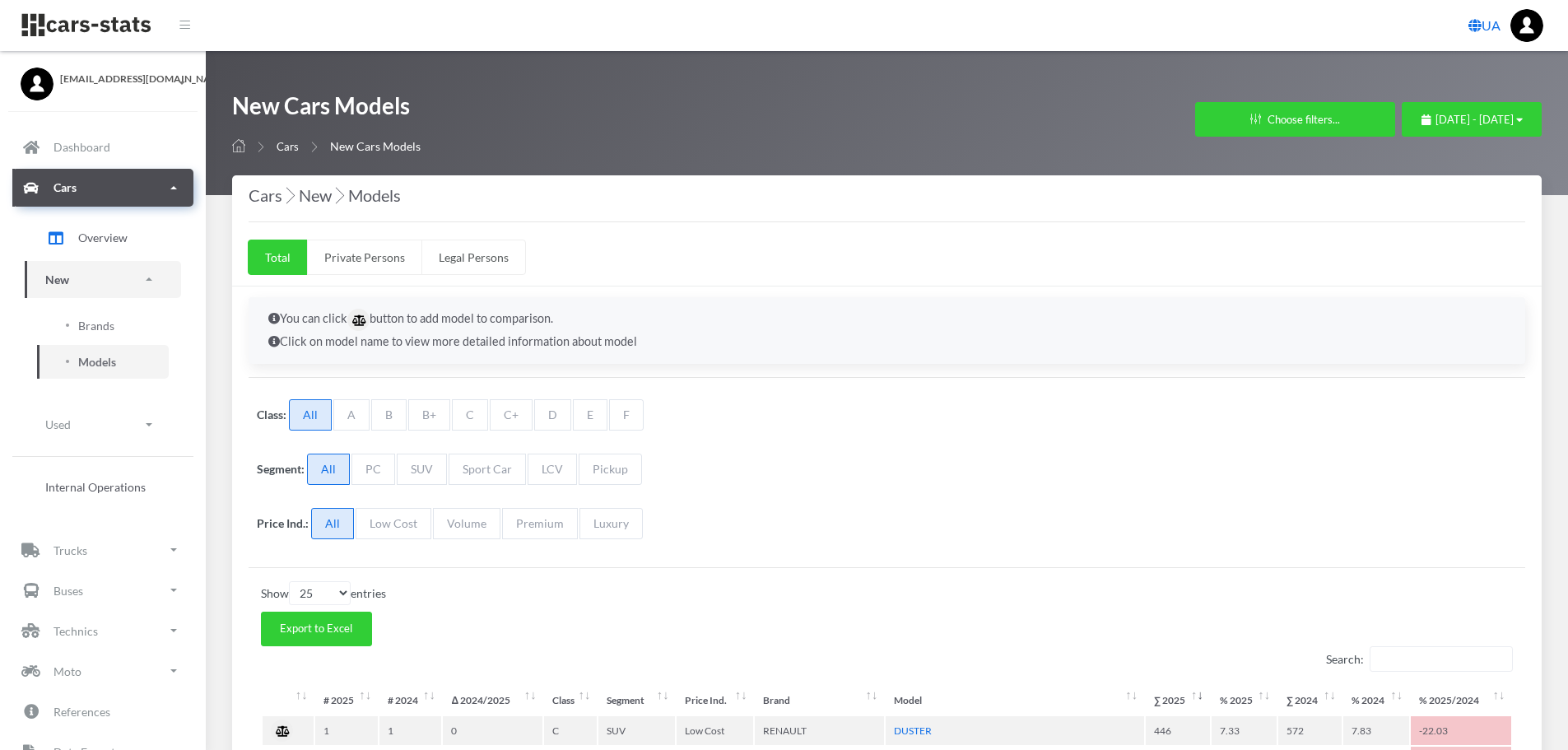
select select "25"
click at [114, 326] on link "Brands" at bounding box center [103, 325] width 132 height 34
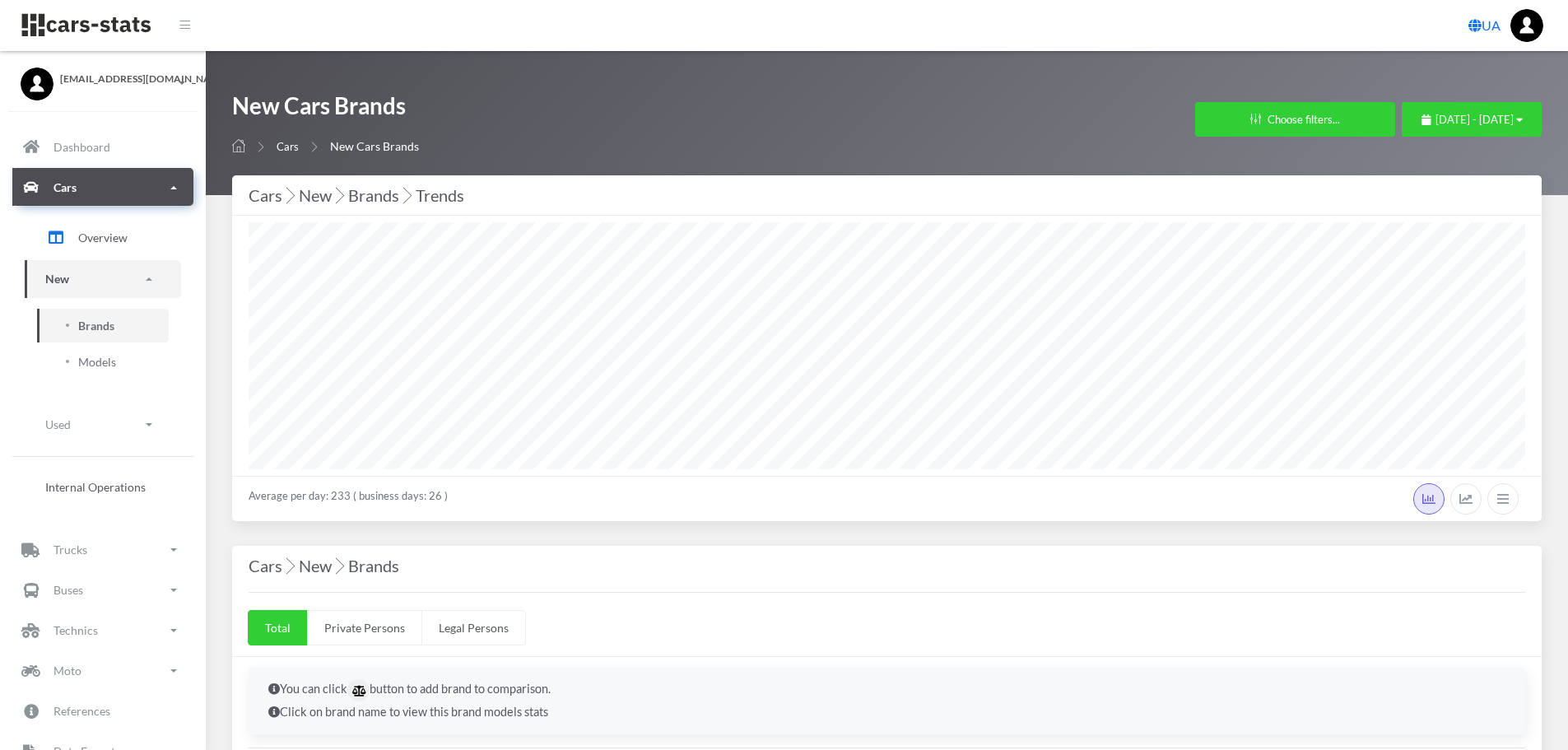
select select "25"
